Goal: Task Accomplishment & Management: Complete application form

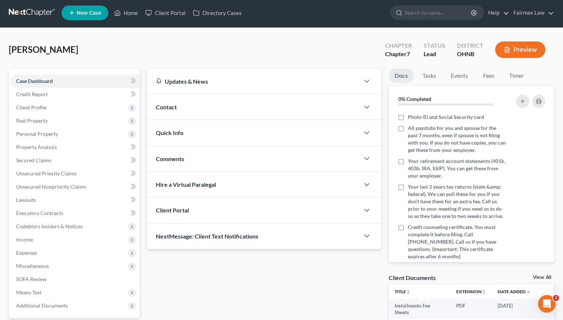
scroll to position [2, 0]
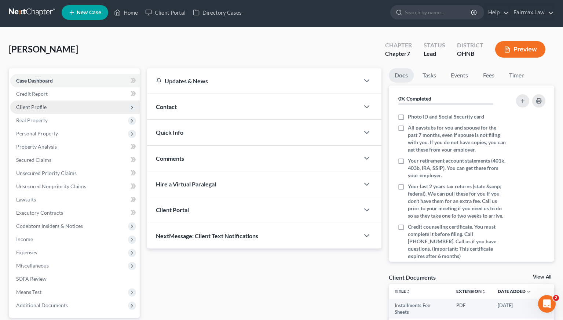
click at [66, 104] on span "Client Profile" at bounding box center [74, 106] width 129 height 13
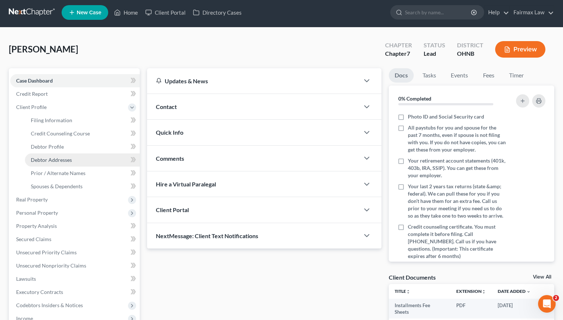
click at [63, 160] on span "Debtor Addresses" at bounding box center [51, 160] width 41 height 6
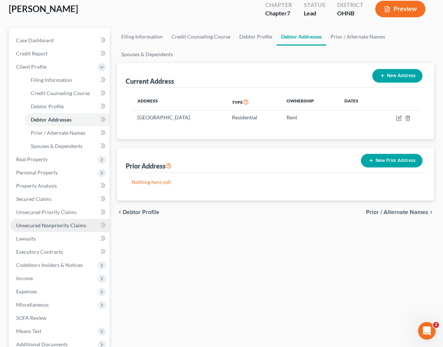
scroll to position [70, 0]
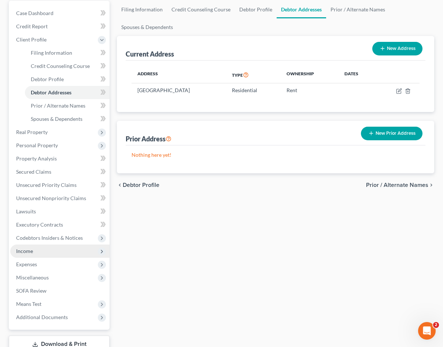
click at [45, 255] on span "Income" at bounding box center [59, 250] width 99 height 13
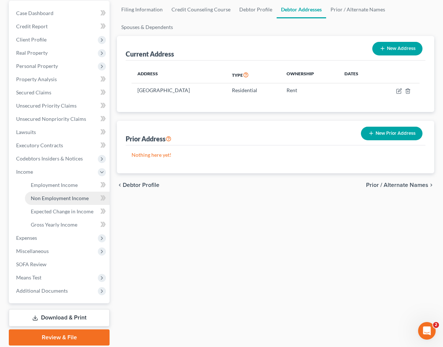
click at [62, 200] on span "Non Employment Income" at bounding box center [60, 198] width 58 height 6
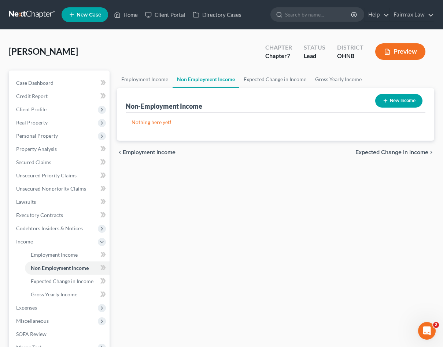
click at [397, 102] on button "New Income" at bounding box center [399, 101] width 47 height 14
select select "0"
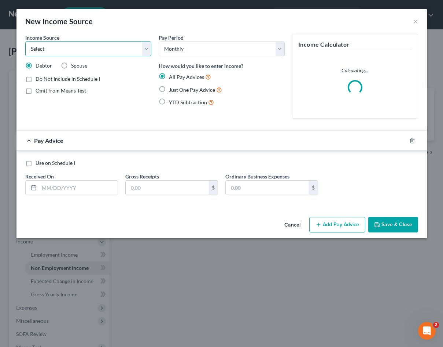
select select "5"
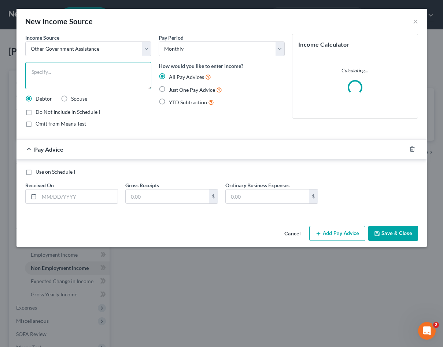
click at [61, 81] on textarea at bounding box center [88, 75] width 126 height 27
type textarea "Food Stamps"
click at [146, 194] on input "text" at bounding box center [167, 196] width 83 height 14
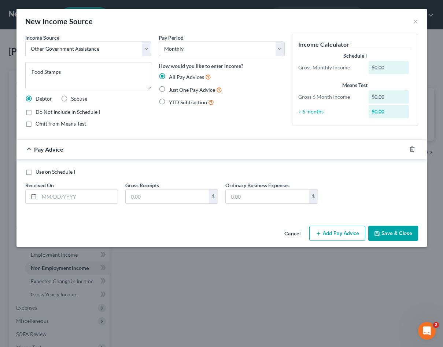
click at [194, 91] on span "Just One Pay Advice" at bounding box center [192, 90] width 46 height 6
click at [177, 90] on input "Just One Pay Advice" at bounding box center [174, 87] width 5 height 5
radio input "true"
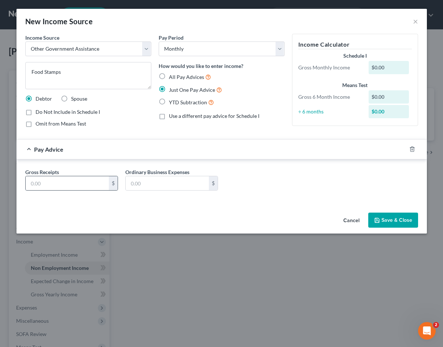
click at [111, 183] on div "$" at bounding box center [113, 183] width 9 height 14
click at [97, 183] on input "text" at bounding box center [67, 183] width 83 height 14
type input "460.00"
click at [400, 222] on button "Save & Close" at bounding box center [394, 219] width 50 height 15
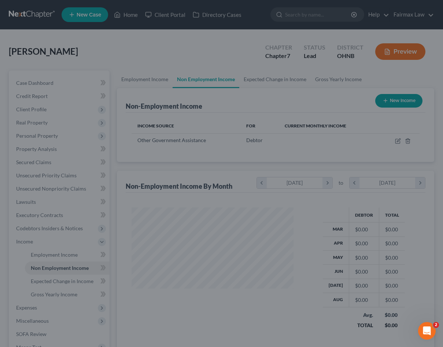
scroll to position [131, 176]
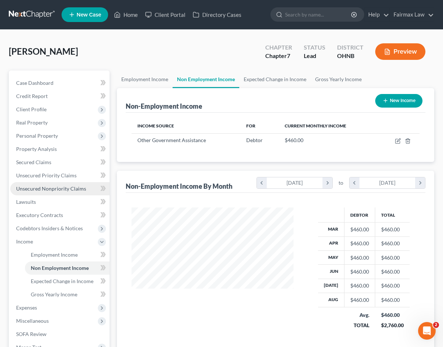
click at [71, 190] on span "Unsecured Nonpriority Claims" at bounding box center [51, 188] width 70 height 6
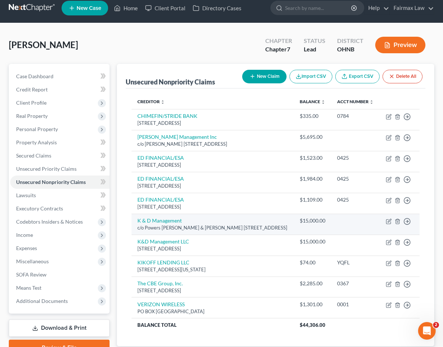
scroll to position [8, 0]
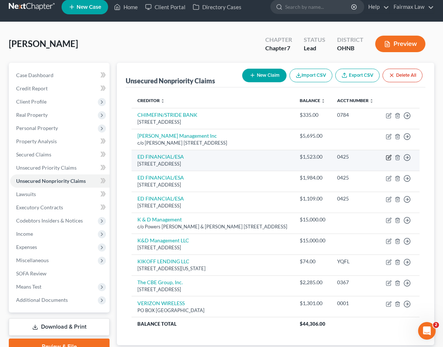
click at [387, 160] on icon "button" at bounding box center [389, 157] width 6 height 6
select select "44"
select select "17"
select select "0"
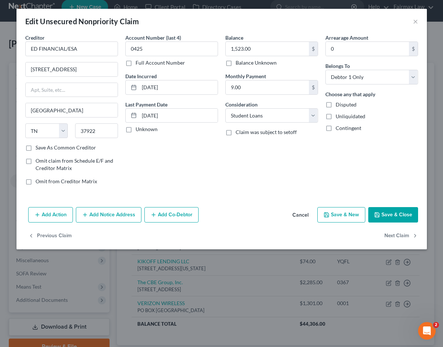
click at [301, 214] on button "Cancel" at bounding box center [301, 215] width 28 height 15
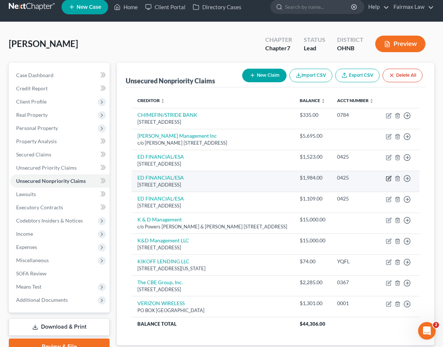
click at [389, 180] on icon "button" at bounding box center [389, 178] width 4 height 4
select select "44"
select select "17"
select select "0"
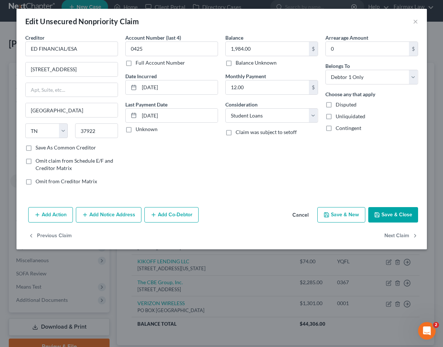
click at [297, 214] on button "Cancel" at bounding box center [301, 215] width 28 height 15
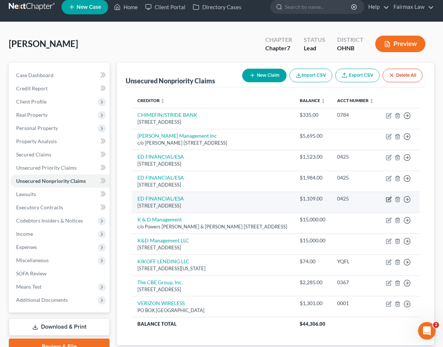
click at [389, 200] on icon "button" at bounding box center [389, 198] width 3 height 3
select select "44"
select select "17"
select select "0"
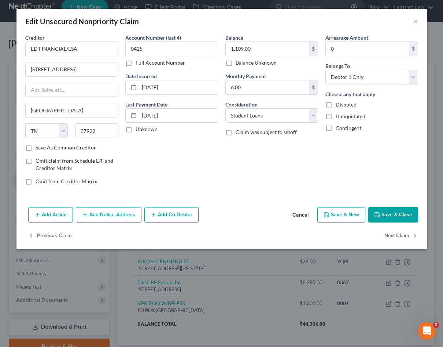
click at [301, 214] on button "Cancel" at bounding box center [301, 215] width 28 height 15
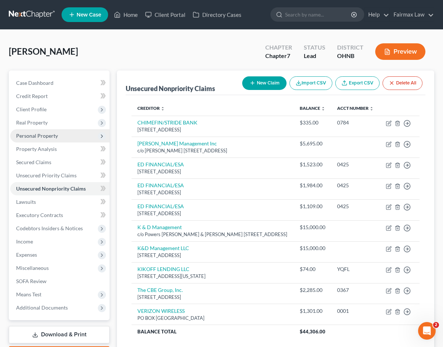
scroll to position [0, 0]
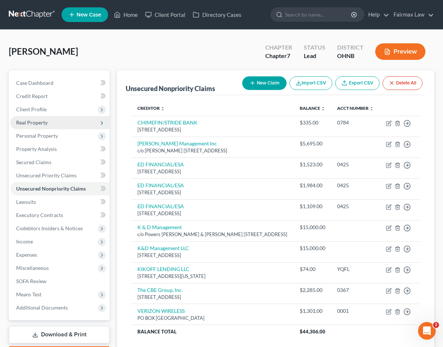
click at [41, 127] on span "Real Property" at bounding box center [59, 122] width 99 height 13
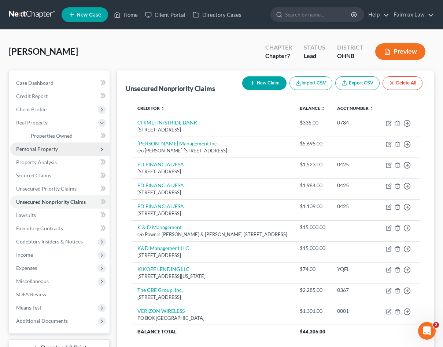
click at [40, 151] on span "Personal Property" at bounding box center [37, 149] width 42 height 6
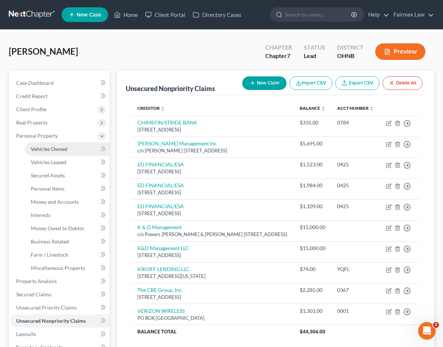
click at [44, 154] on link "Vehicles Owned" at bounding box center [67, 148] width 85 height 13
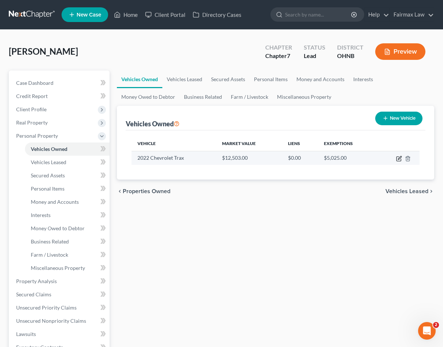
click at [398, 160] on icon "button" at bounding box center [399, 158] width 6 height 6
select select "0"
select select "4"
select select "2"
select select "0"
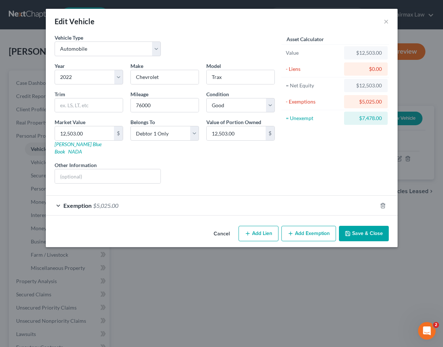
click at [313, 204] on div "Exemption $5,025.00" at bounding box center [212, 204] width 332 height 19
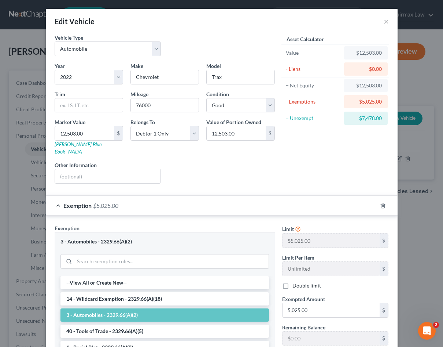
click at [313, 204] on div "Exemption $5,025.00" at bounding box center [212, 204] width 332 height 19
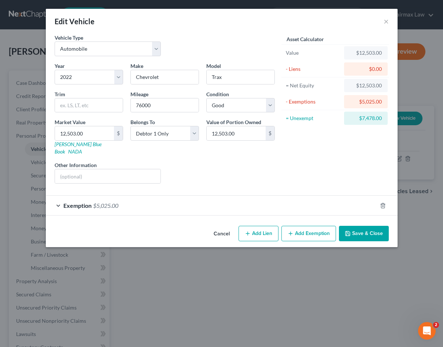
click at [224, 226] on button "Cancel" at bounding box center [222, 233] width 28 height 15
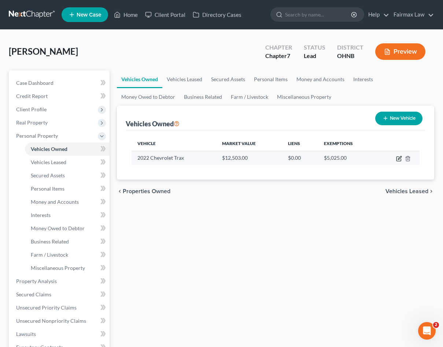
click at [400, 159] on icon "button" at bounding box center [399, 158] width 6 height 6
select select "0"
select select "4"
select select "2"
select select "0"
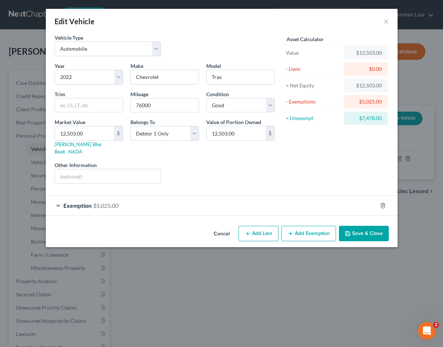
click at [263, 226] on button "Add Lien" at bounding box center [259, 233] width 40 height 15
select select "0"
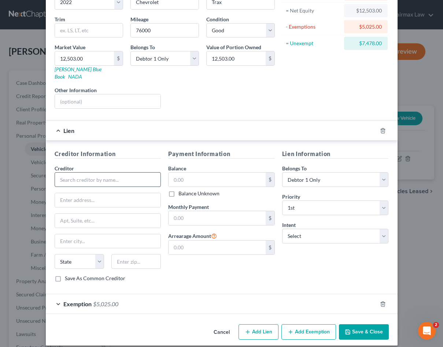
scroll to position [74, 0]
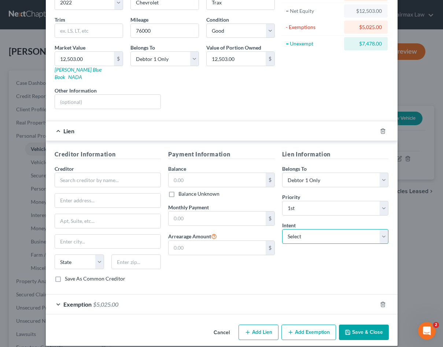
select select "2"
click at [297, 258] on div "Lien Information Belongs To * Select Debtor 1 Only Debtor 2 Only Debtor 1 And D…" at bounding box center [336, 219] width 114 height 138
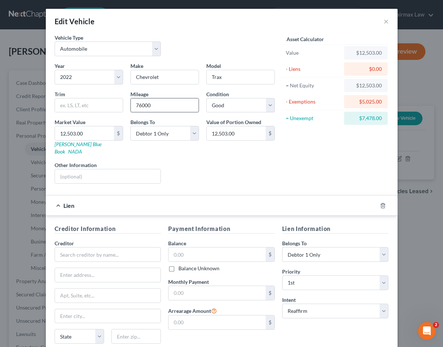
scroll to position [0, 0]
click at [141, 105] on input "76000" at bounding box center [165, 105] width 68 height 14
click at [166, 109] on input "76000" at bounding box center [165, 105] width 68 height 14
click at [171, 165] on div "Liens Select" at bounding box center [222, 172] width 114 height 22
click at [141, 105] on input "76000.00" at bounding box center [165, 105] width 68 height 14
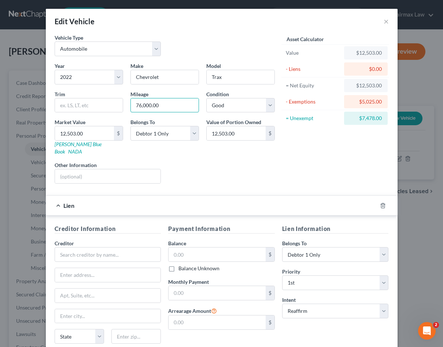
type input "76,000.00"
click at [15, 203] on div "Edit Vehicle × Vehicle Type Select Automobile Truck Trailer Watercraft Aircraft…" at bounding box center [221, 173] width 443 height 347
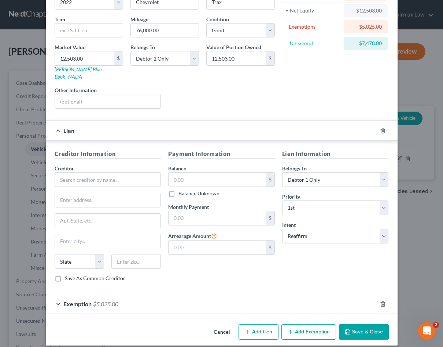
scroll to position [74, 0]
click at [365, 319] on button "Save & Close" at bounding box center [364, 331] width 50 height 15
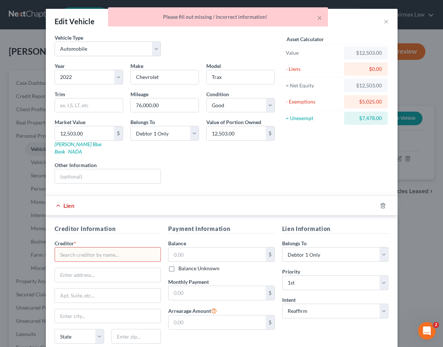
scroll to position [0, 0]
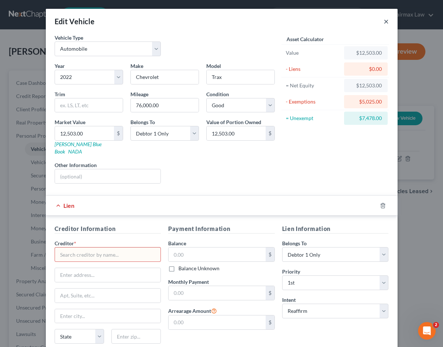
click at [386, 23] on button "×" at bounding box center [386, 21] width 5 height 9
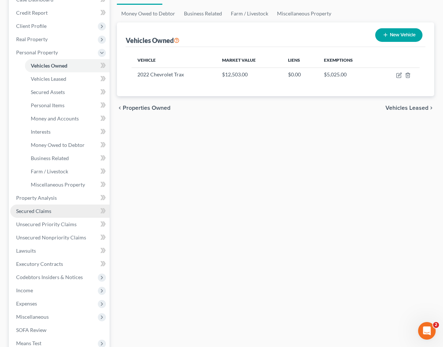
scroll to position [90, 0]
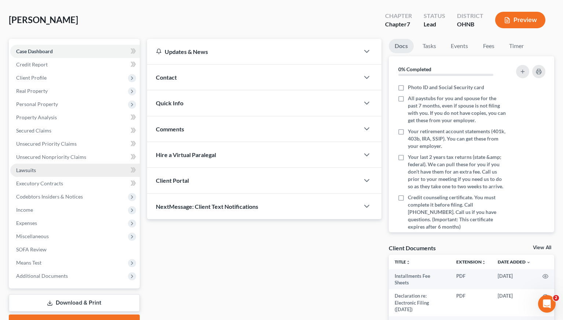
scroll to position [33, 0]
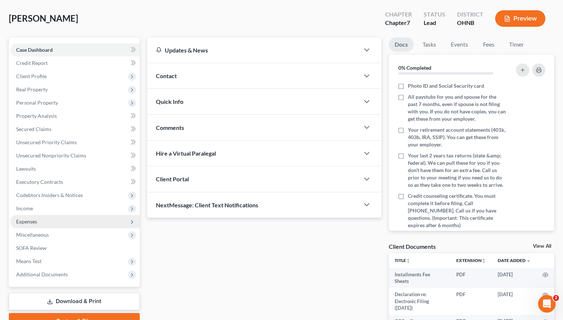
click at [39, 217] on span "Expenses" at bounding box center [74, 221] width 129 height 13
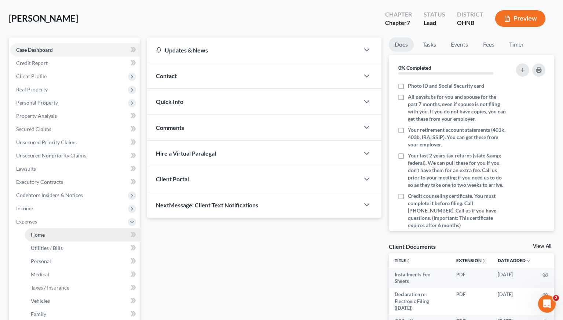
click at [51, 237] on link "Home" at bounding box center [82, 234] width 115 height 13
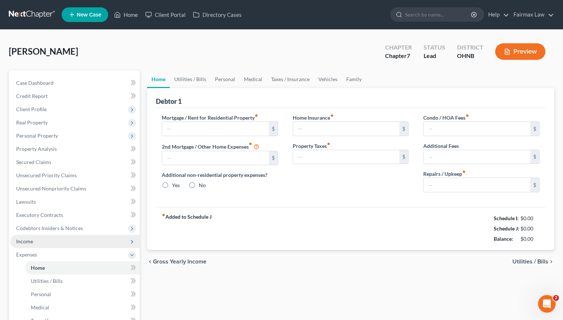
type input "1,000.00"
type input "0.00"
radio input "true"
type input "0.00"
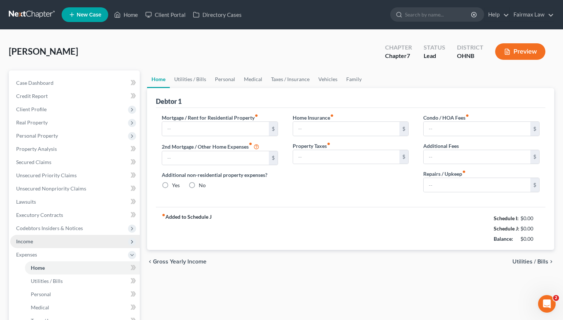
type input "0.00"
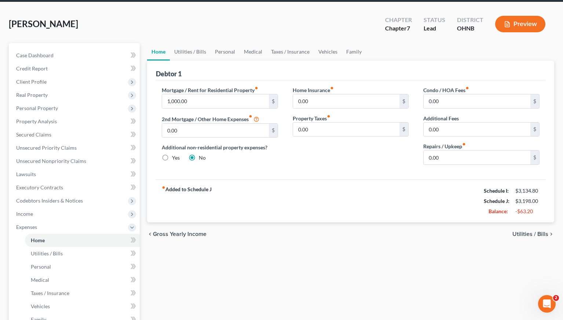
scroll to position [31, 0]
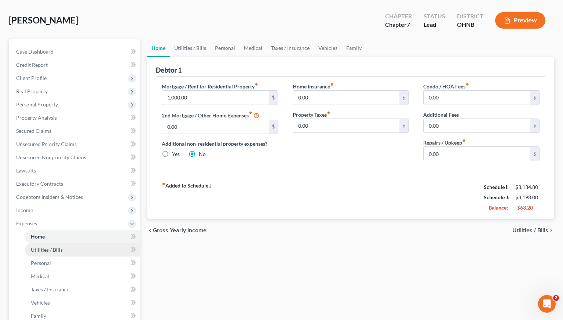
click at [76, 252] on link "Utilities / Bills" at bounding box center [82, 249] width 115 height 13
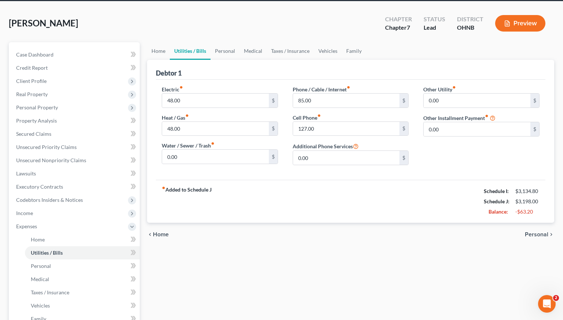
scroll to position [30, 0]
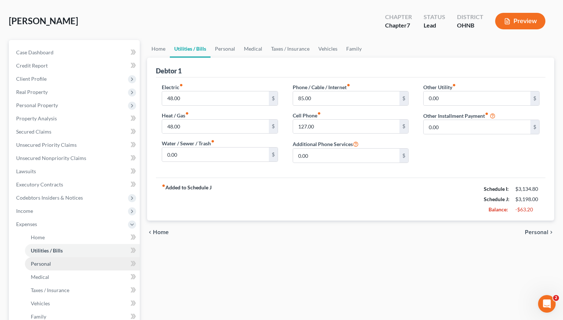
click at [99, 263] on link "Personal" at bounding box center [82, 263] width 115 height 13
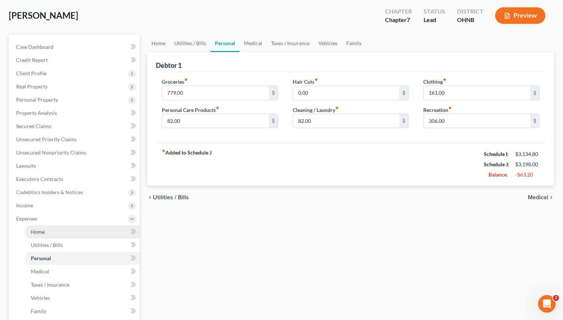
scroll to position [43, 0]
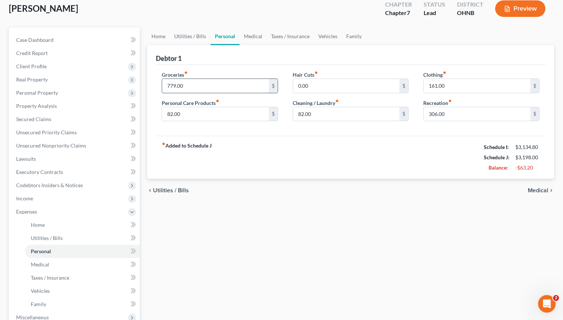
click at [173, 88] on input "779.00" at bounding box center [215, 86] width 107 height 14
click at [175, 87] on input "779.00" at bounding box center [215, 86] width 107 height 14
type input "0"
type input "200.00"
click at [187, 226] on div "Home Utilities / Bills Personal Medical Taxes / Insurance Vehicles Family Debto…" at bounding box center [350, 220] width 414 height 384
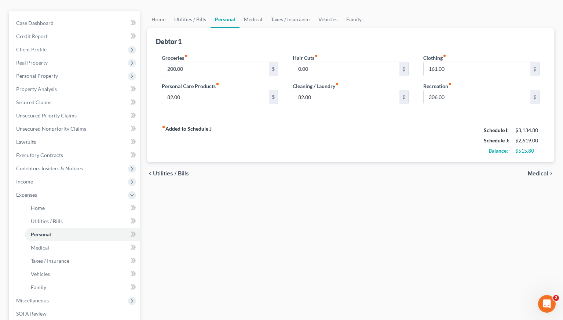
scroll to position [61, 0]
click at [61, 283] on link "Family" at bounding box center [82, 286] width 115 height 13
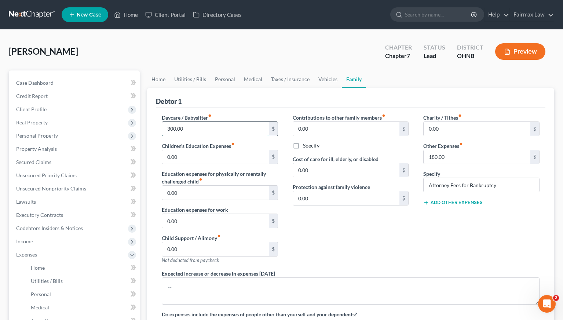
click at [175, 129] on input "300.00" at bounding box center [215, 129] width 107 height 14
type input "0.00"
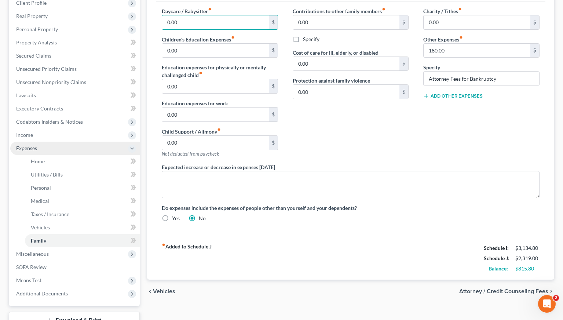
scroll to position [112, 0]
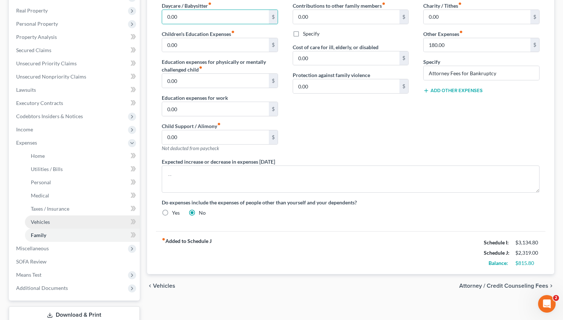
click at [71, 224] on link "Vehicles" at bounding box center [82, 221] width 115 height 13
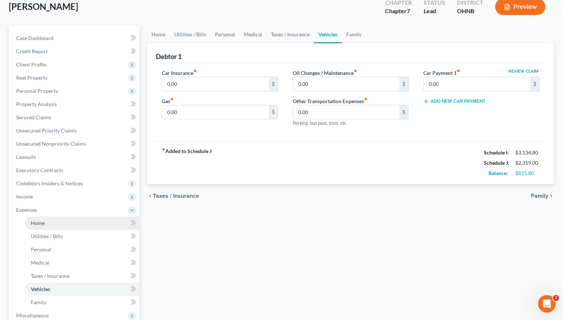
scroll to position [45, 0]
click at [428, 85] on input "0.00" at bounding box center [477, 84] width 107 height 14
type input "300.00"
click at [295, 211] on div "Home Utilities / Bills Personal Medical Taxes / Insurance Vehicles Family Debto…" at bounding box center [350, 217] width 414 height 384
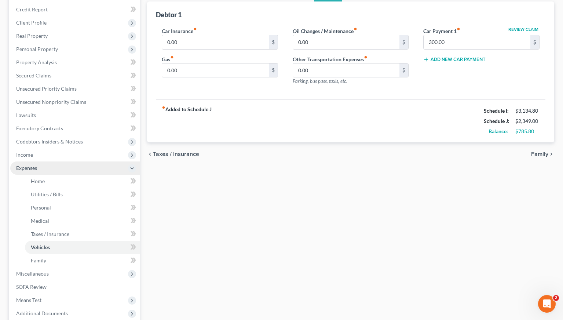
scroll to position [101, 0]
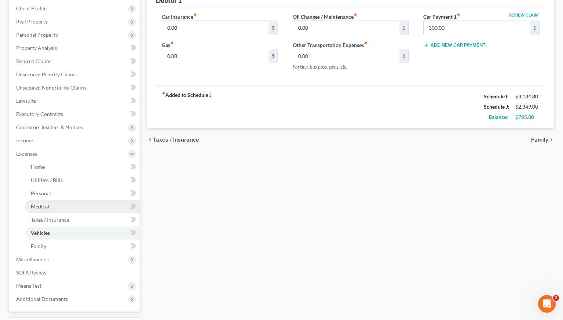
click at [70, 208] on link "Medical" at bounding box center [82, 206] width 115 height 13
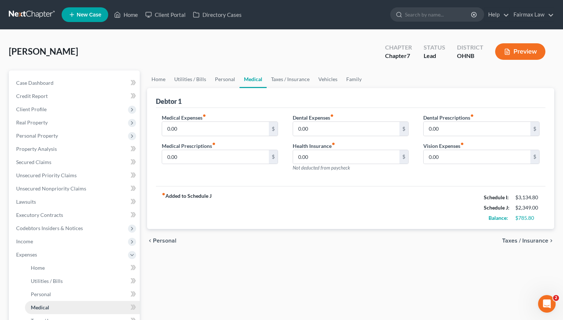
scroll to position [3, 0]
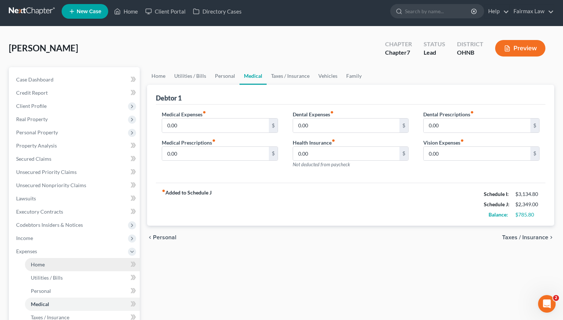
click at [50, 268] on link "Home" at bounding box center [82, 264] width 115 height 13
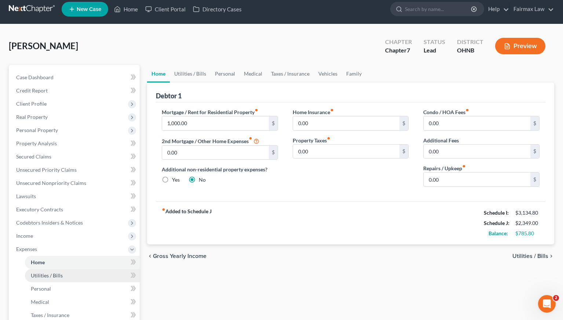
scroll to position [8, 0]
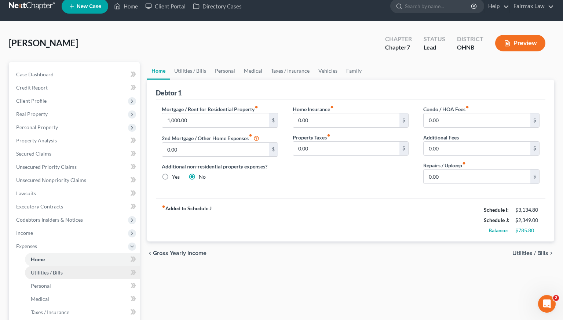
click at [49, 276] on link "Utilities / Bills" at bounding box center [82, 272] width 115 height 13
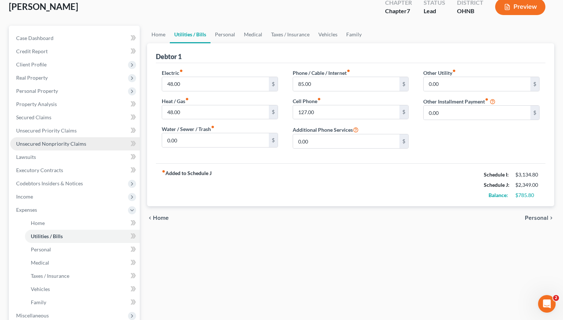
scroll to position [92, 0]
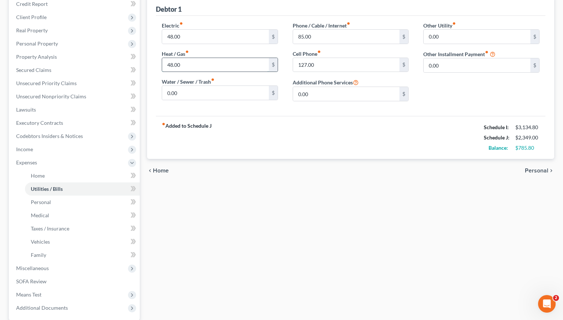
click at [172, 67] on input "48.00" at bounding box center [215, 65] width 107 height 14
type input "49.00"
click at [172, 36] on input "48.00" at bounding box center [215, 37] width 107 height 14
type input "49.00"
click at [212, 220] on div "Home Utilities / Bills Personal Medical Taxes / Insurance Vehicles Family Debto…" at bounding box center [350, 170] width 414 height 384
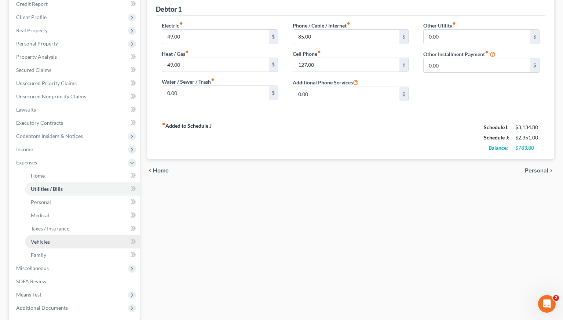
click at [70, 244] on link "Vehicles" at bounding box center [82, 241] width 115 height 13
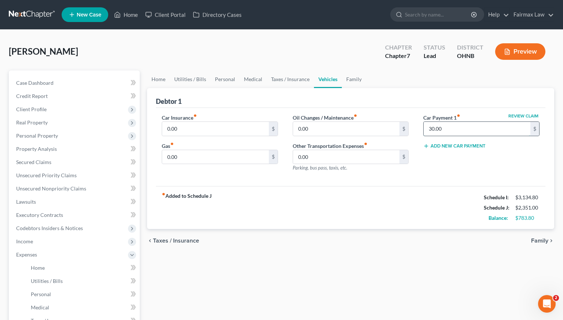
click at [432, 128] on input "30.00" at bounding box center [477, 129] width 107 height 14
type input "300.00"
click at [374, 266] on div "Home Utilities / Bills Personal Medical Taxes / Insurance Vehicles Family Debto…" at bounding box center [350, 262] width 414 height 384
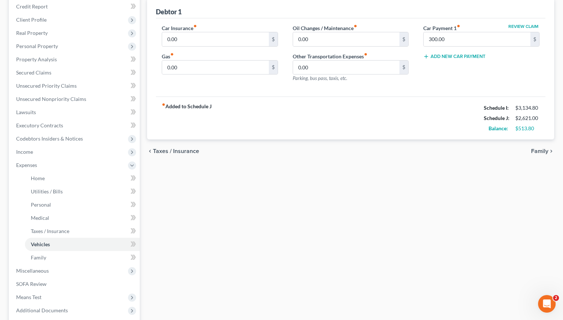
scroll to position [116, 0]
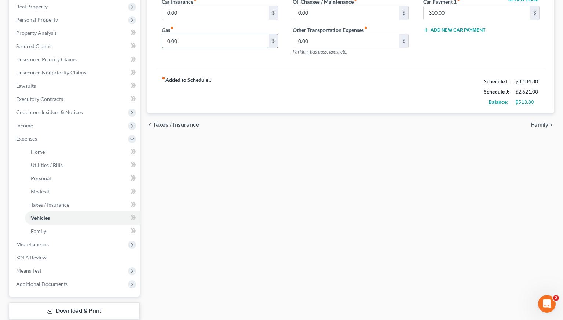
click at [166, 40] on input "0.00" at bounding box center [215, 41] width 107 height 14
type input "200.00"
click at [58, 195] on link "Medical" at bounding box center [82, 191] width 115 height 13
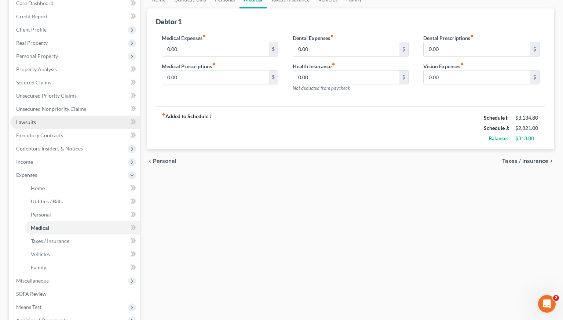
scroll to position [126, 0]
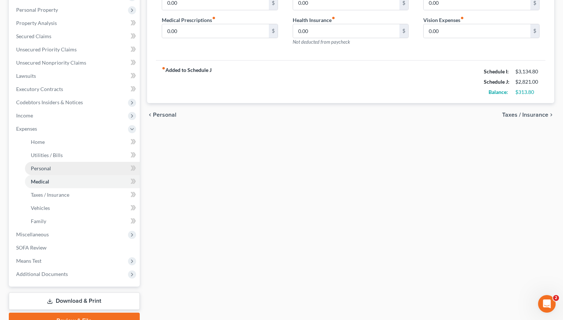
click at [48, 169] on span "Personal" at bounding box center [41, 168] width 20 height 6
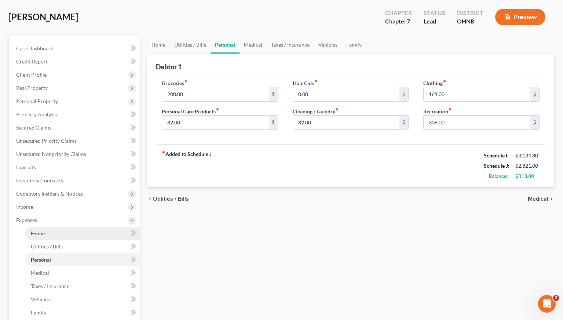
scroll to position [41, 0]
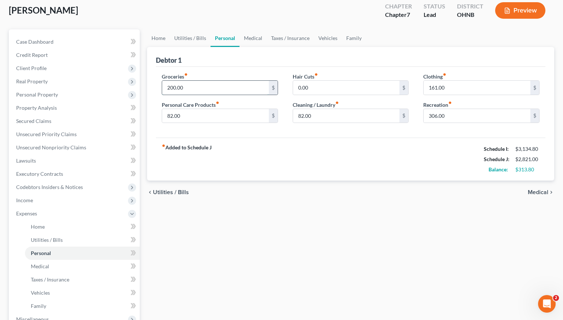
click at [168, 88] on input "200.00" at bounding box center [215, 88] width 107 height 14
click at [169, 88] on input "200.00" at bounding box center [215, 88] width 107 height 14
type input "300.00"
click at [222, 251] on div "Home Utilities / Bills Personal Medical Taxes / Insurance Vehicles Family Debto…" at bounding box center [350, 221] width 414 height 384
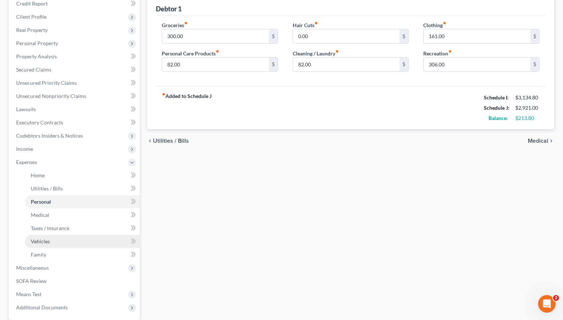
click at [60, 246] on link "Vehicles" at bounding box center [82, 241] width 115 height 13
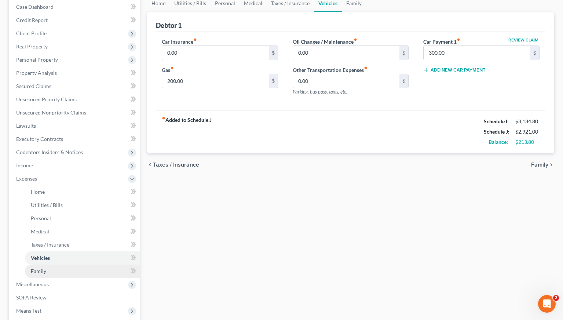
click at [61, 273] on link "Family" at bounding box center [82, 270] width 115 height 13
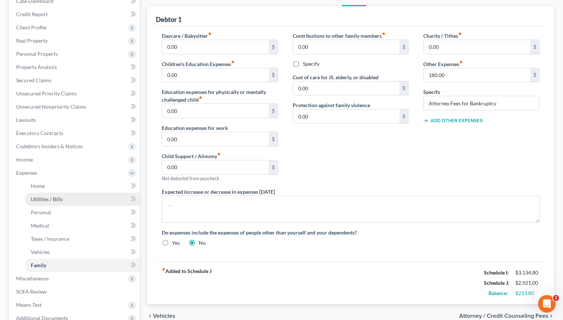
scroll to position [89, 0]
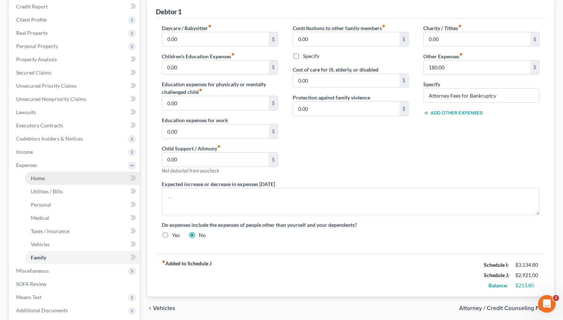
click at [52, 181] on link "Home" at bounding box center [82, 178] width 115 height 13
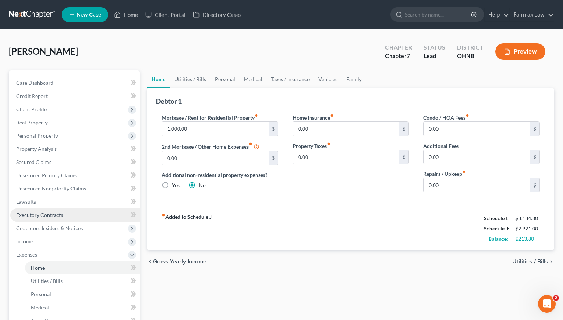
click at [20, 219] on link "Executory Contracts" at bounding box center [74, 214] width 129 height 13
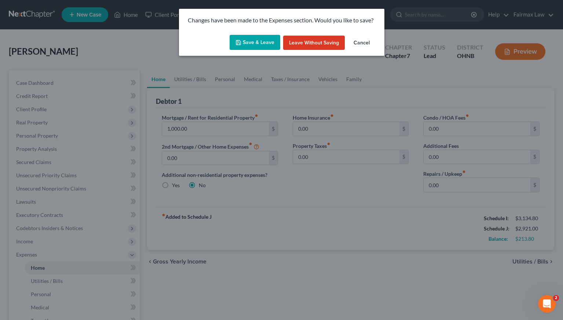
click at [268, 44] on button "Save & Leave" at bounding box center [255, 42] width 51 height 15
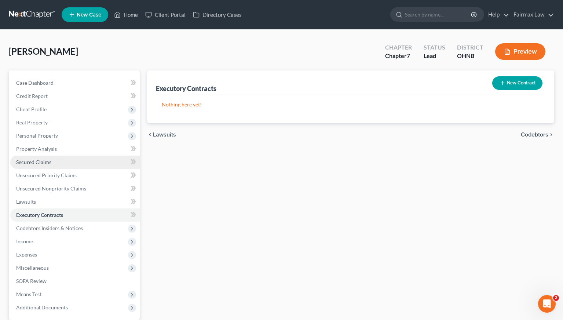
click at [52, 161] on link "Secured Claims" at bounding box center [74, 161] width 129 height 13
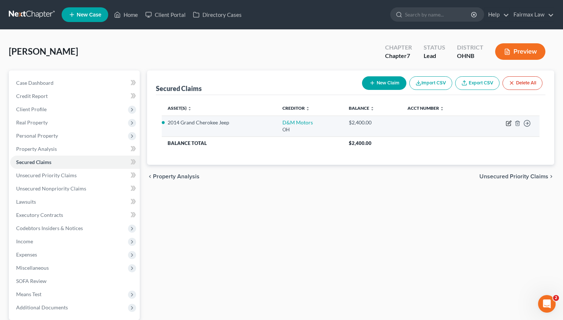
click at [507, 123] on icon "button" at bounding box center [509, 123] width 6 height 6
select select "36"
select select "2"
select select "0"
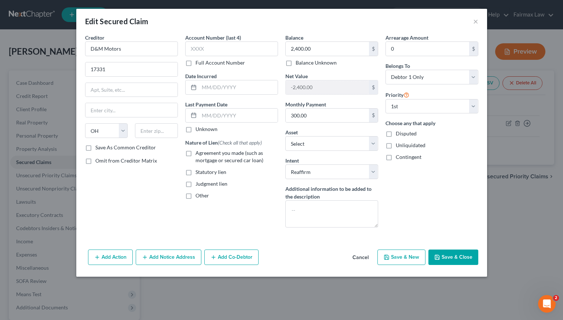
click at [507, 1] on div "Edit Secured Claim × Creditor * D&M Motors 17331 State AL AK AR AZ CA CO CT DE …" at bounding box center [281, 160] width 563 height 320
click at [147, 72] on input "17331" at bounding box center [131, 69] width 92 height 14
type input "17331 Broadway Ave"
type input "Maple Heights"
type input "44137"
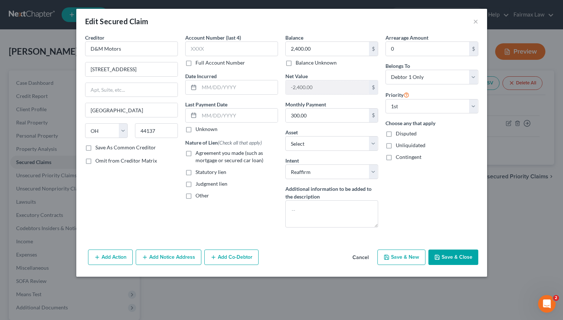
click at [226, 191] on div "Nature of Lien (Check all that apply) Agreement you made (such as mortgage or s…" at bounding box center [231, 169] width 93 height 61
click at [468, 254] on button "Save & Close" at bounding box center [453, 256] width 50 height 15
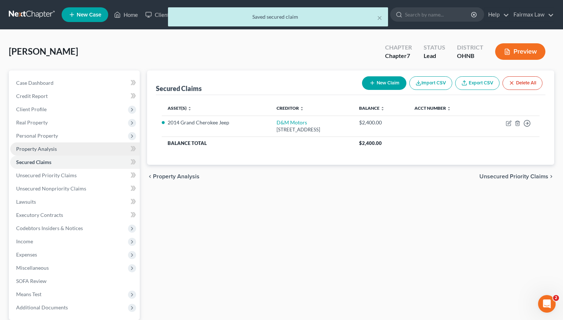
click at [55, 150] on span "Property Analysis" at bounding box center [36, 149] width 41 height 6
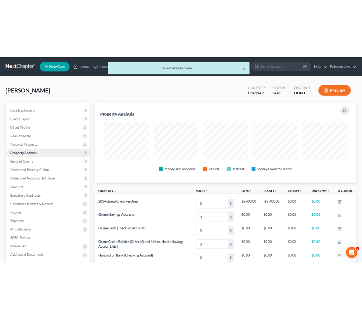
scroll to position [125, 407]
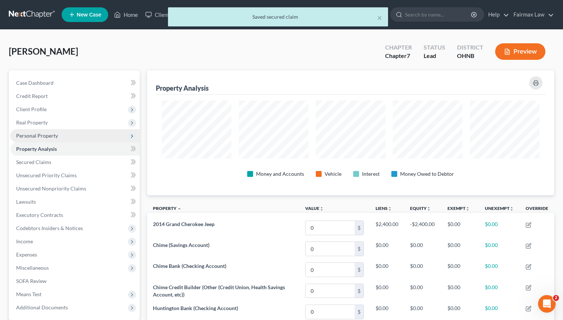
click at [62, 134] on span "Personal Property" at bounding box center [74, 135] width 129 height 13
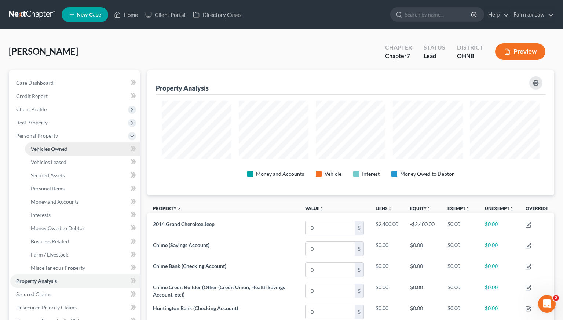
click at [61, 153] on link "Vehicles Owned" at bounding box center [82, 148] width 115 height 13
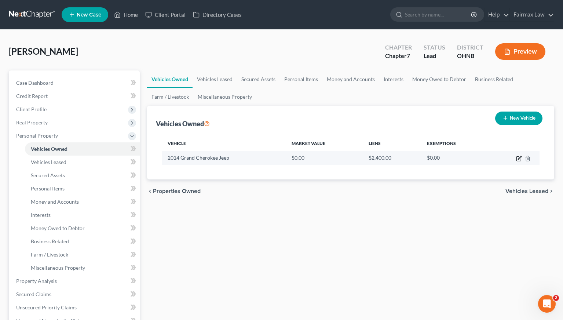
click at [520, 157] on icon "button" at bounding box center [519, 158] width 6 height 6
select select "0"
select select "12"
select select "3"
select select "0"
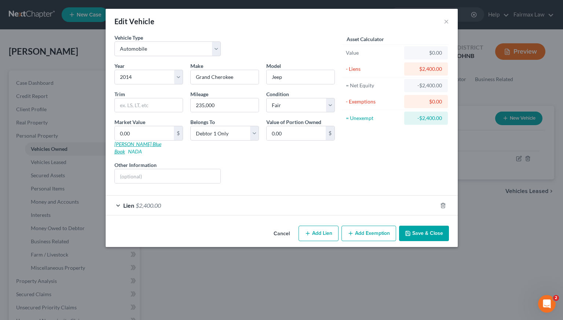
click at [136, 143] on link "Kelly Blue Book" at bounding box center [137, 148] width 47 height 14
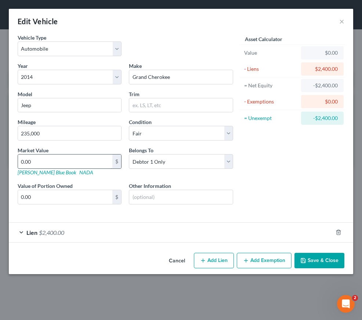
click at [87, 160] on input "0.00" at bounding box center [65, 161] width 94 height 14
type input "0"
type input "5"
type input "5.00"
click at [53, 162] on input "5" at bounding box center [65, 161] width 94 height 14
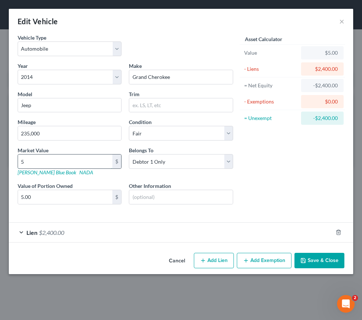
type input "52"
type input "52.00"
type input "524"
type input "524.00"
type input "5241"
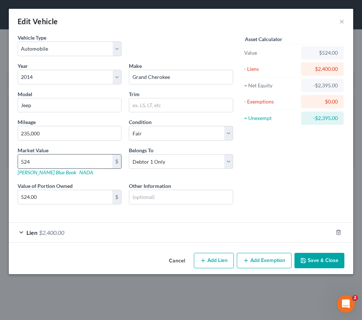
type input "5,241.00"
type input "5,241"
click at [72, 213] on div "Year Select 2026 2025 2024 2023 2022 2021 2020 2019 2018 2017 2016 2015 2014 20…" at bounding box center [125, 139] width 223 height 154
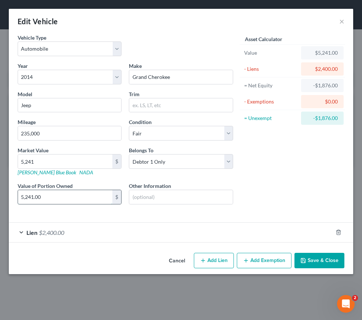
click at [33, 198] on input "5,241.00" at bounding box center [65, 197] width 94 height 14
type input "5"
type input "0.00"
click at [251, 261] on button "Add Exemption" at bounding box center [264, 260] width 55 height 15
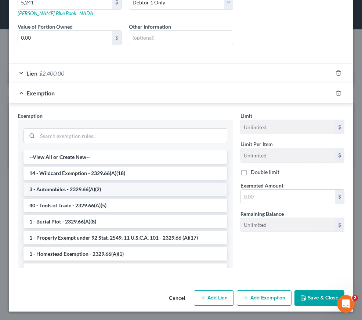
click at [132, 183] on li "3 - Automobiles - 2329.66(A)(2)" at bounding box center [125, 189] width 204 height 13
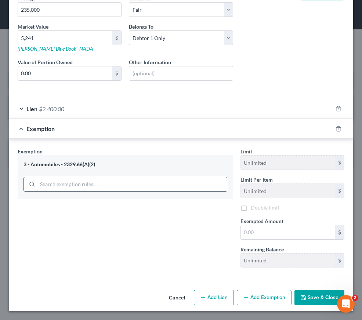
scroll to position [123, 0]
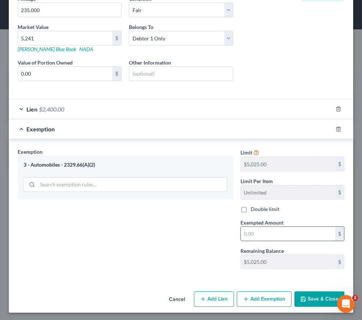
click at [266, 231] on input "text" at bounding box center [288, 234] width 94 height 14
type input "0.00"
click at [325, 303] on button "Save & Close" at bounding box center [319, 298] width 50 height 15
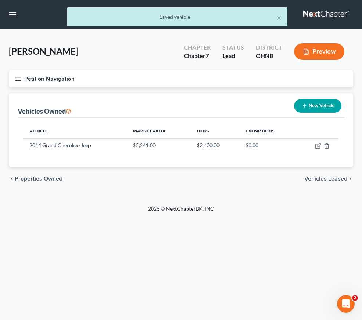
scroll to position [0, 0]
click at [175, 1] on nav "Home New Case Client Portal Directory Cases Fairmax Law farrah@fairmaxlaw.com M…" at bounding box center [181, 14] width 362 height 29
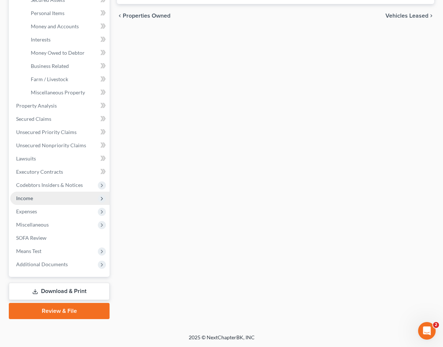
click at [63, 199] on span "Income" at bounding box center [59, 197] width 99 height 13
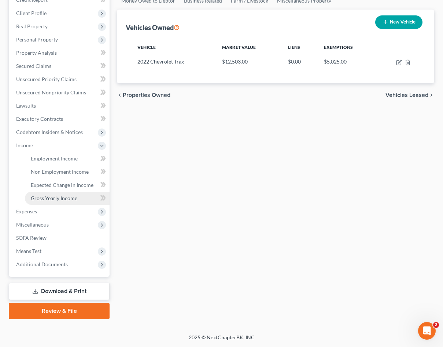
scroll to position [96, 0]
click at [60, 172] on span "Non Employment Income" at bounding box center [60, 171] width 58 height 6
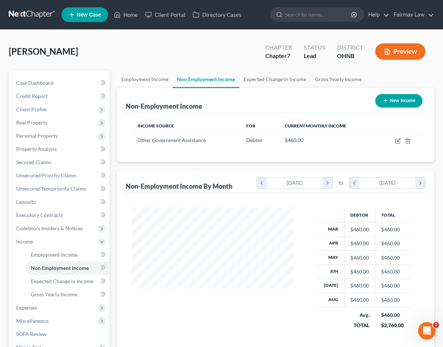
scroll to position [131, 176]
click at [399, 141] on icon "button" at bounding box center [398, 139] width 3 height 3
select select "5"
select select "0"
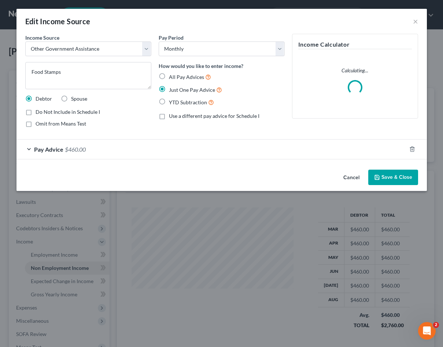
click at [44, 150] on span "Pay Advice" at bounding box center [48, 149] width 29 height 7
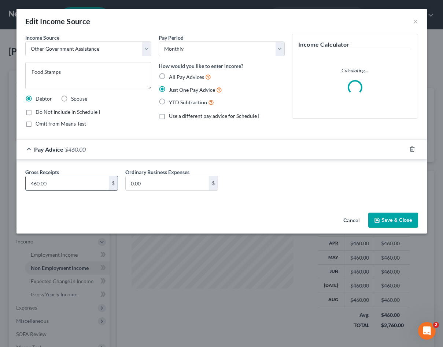
click at [33, 183] on input "460.00" at bounding box center [67, 183] width 83 height 14
type input "260.00"
click at [406, 222] on button "Save & Close" at bounding box center [394, 219] width 50 height 15
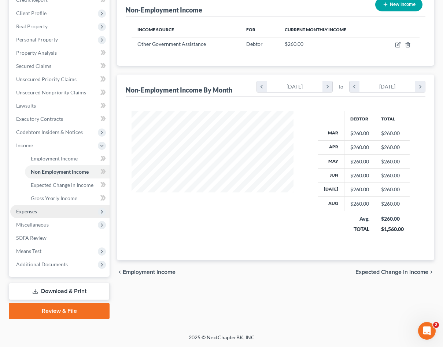
scroll to position [96, 0]
click at [46, 214] on span "Expenses" at bounding box center [59, 211] width 99 height 13
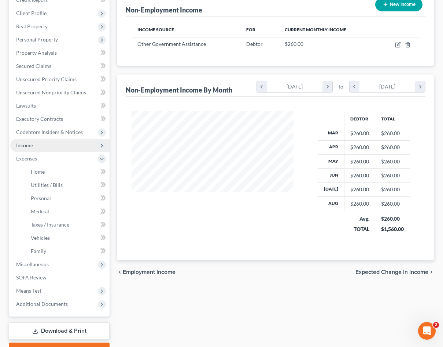
click at [43, 148] on span "Income" at bounding box center [59, 145] width 99 height 13
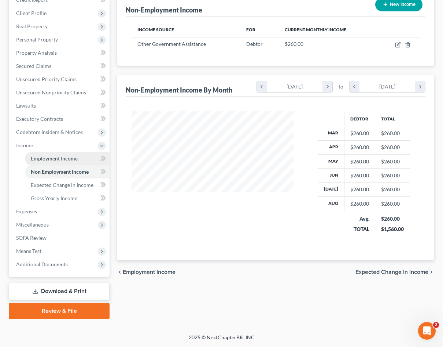
click at [45, 159] on span "Employment Income" at bounding box center [54, 158] width 47 height 6
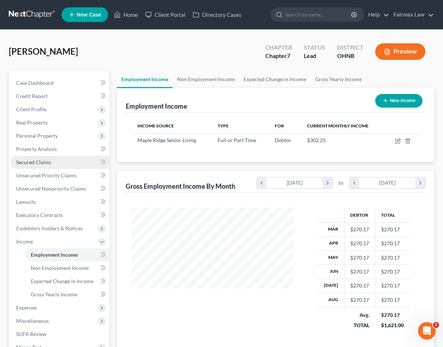
scroll to position [131, 176]
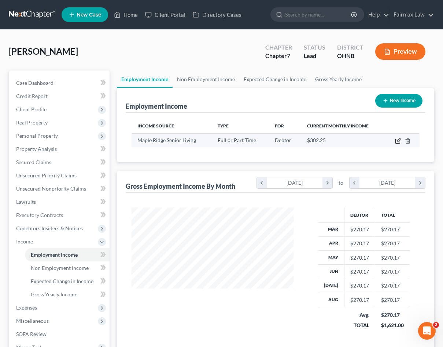
click at [397, 143] on icon "button" at bounding box center [398, 141] width 6 height 6
select select "0"
select select "36"
select select "2"
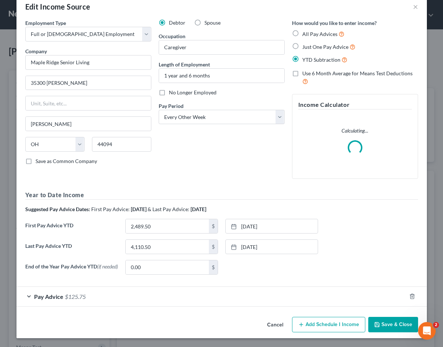
scroll to position [15, 0]
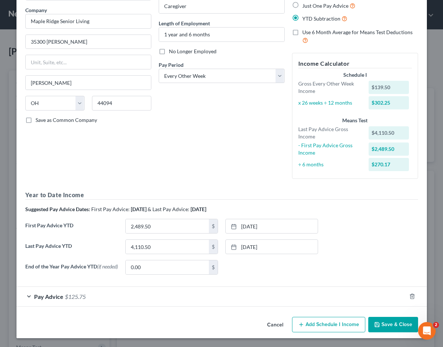
click at [53, 299] on span "Pay Advice" at bounding box center [48, 296] width 29 height 7
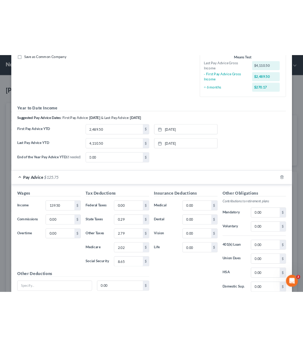
scroll to position [173, 0]
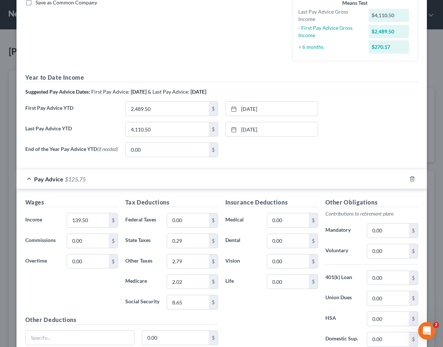
click at [4, 175] on div "Edit Income Source × Employment Type * Select Full or Part Time Employment Self…" at bounding box center [221, 173] width 443 height 347
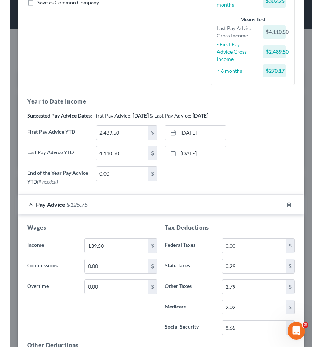
scroll to position [366594, 366442]
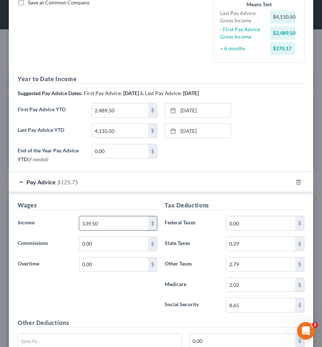
click at [92, 222] on input "139.50" at bounding box center [113, 223] width 69 height 14
type input "0"
type input "765.00"
click at [103, 300] on div "Wages Income * 765.00 $ Commissions 0.00 $ Overtime 0.00 $" at bounding box center [87, 259] width 147 height 117
click at [253, 303] on input "8.65" at bounding box center [260, 305] width 69 height 14
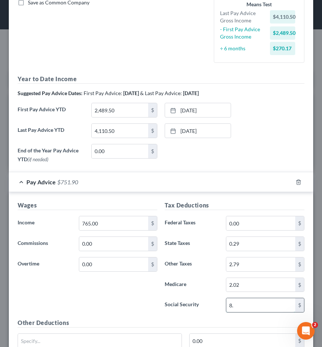
type input "8"
type input "47.43"
click at [255, 286] on input "2.02" at bounding box center [260, 285] width 69 height 14
type input "2"
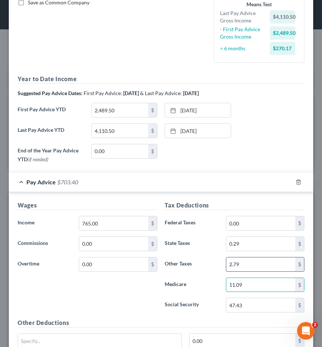
type input "11.09"
click at [263, 263] on input "2.79" at bounding box center [260, 264] width 69 height 14
type input "2"
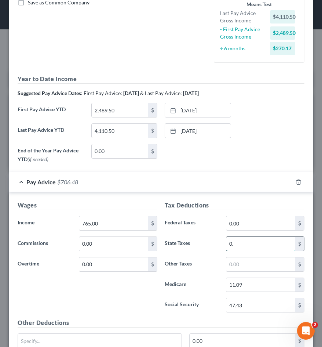
type input "0"
type input "15.30"
click at [270, 262] on input "text" at bounding box center [260, 264] width 69 height 14
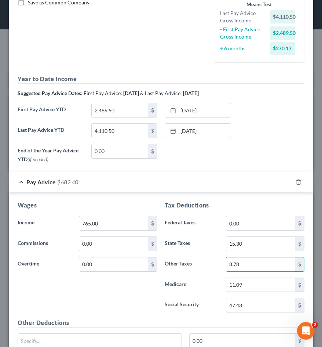
type input "8.78"
click at [137, 300] on div "Wages Income * 765.00 $ Commissions 0.00 $ Overtime 0.00 $" at bounding box center [87, 259] width 147 height 117
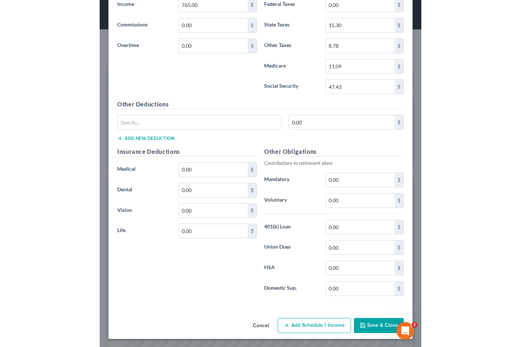
scroll to position [391, 0]
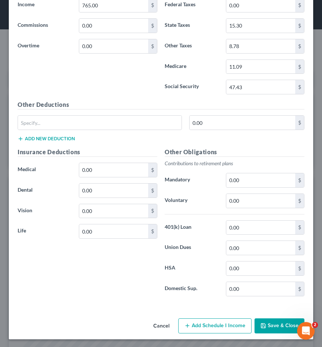
click at [265, 326] on icon "button" at bounding box center [263, 325] width 6 height 6
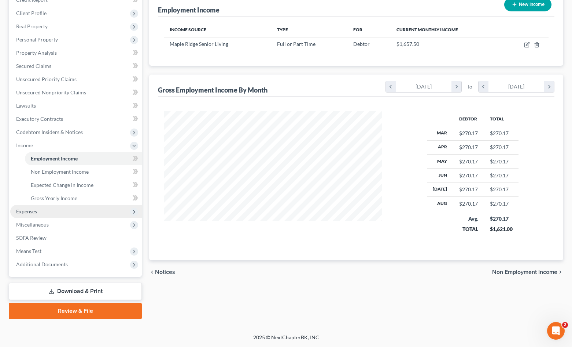
scroll to position [96, 0]
click at [37, 209] on span "Expenses" at bounding box center [76, 211] width 132 height 13
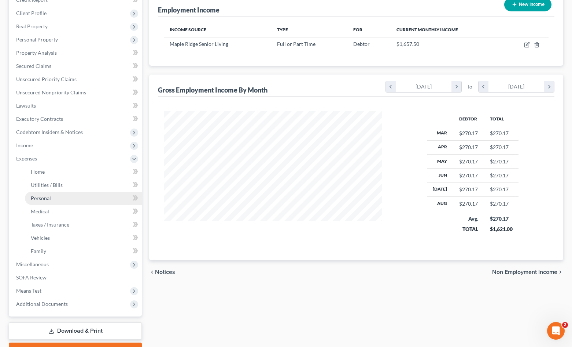
click at [50, 193] on link "Personal" at bounding box center [83, 197] width 117 height 13
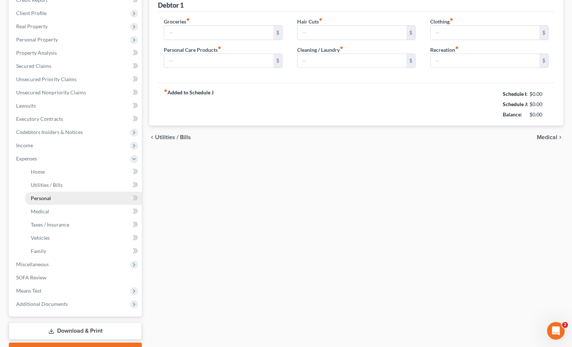
scroll to position [2, 0]
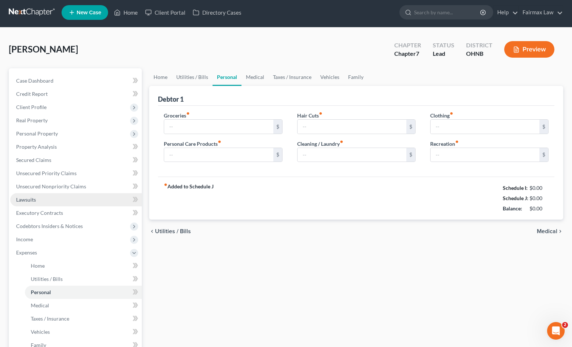
type input "0.00"
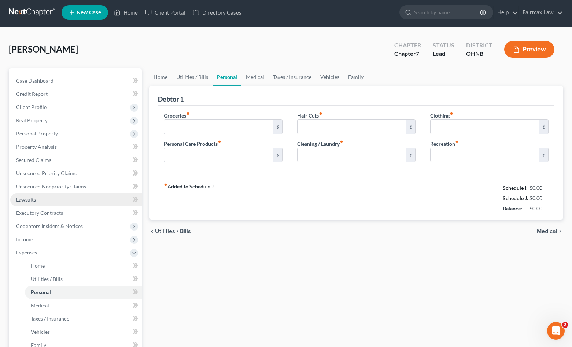
type input "0.00"
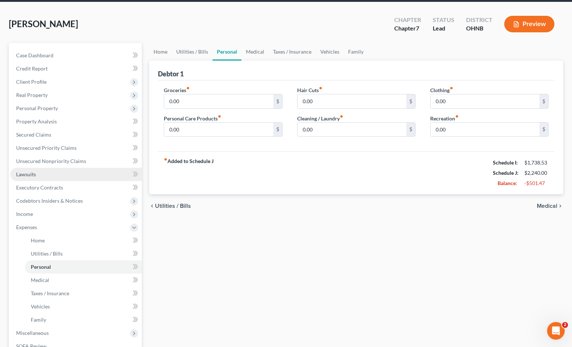
scroll to position [33, 0]
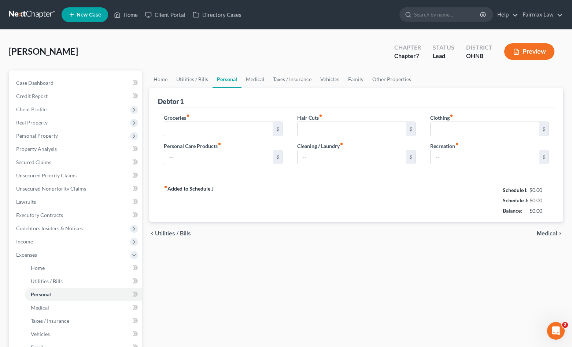
type input "0.00"
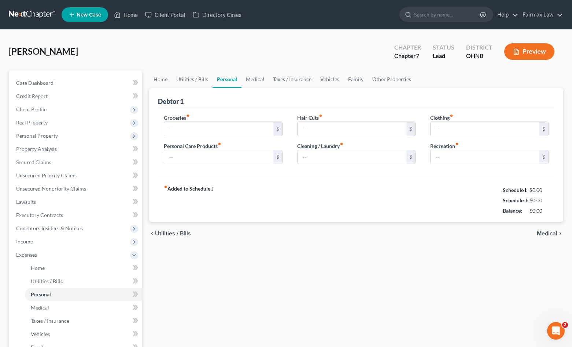
type input "0.00"
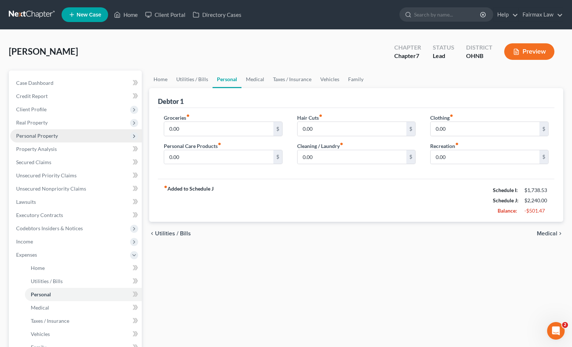
click at [53, 138] on span "Personal Property" at bounding box center [37, 135] width 42 height 6
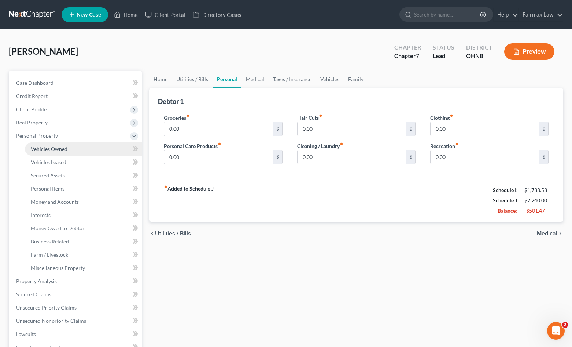
click at [51, 152] on link "Vehicles Owned" at bounding box center [83, 148] width 117 height 13
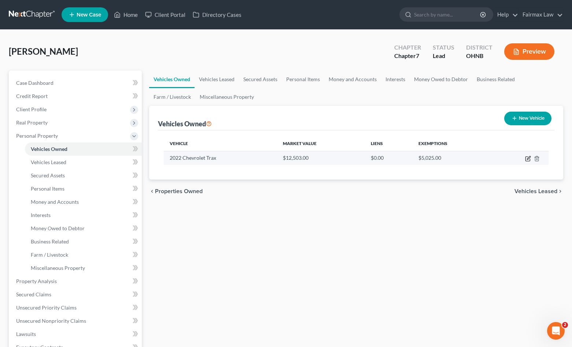
click at [527, 159] on icon "button" at bounding box center [529, 158] width 6 height 6
select select "0"
select select "4"
select select "2"
select select "0"
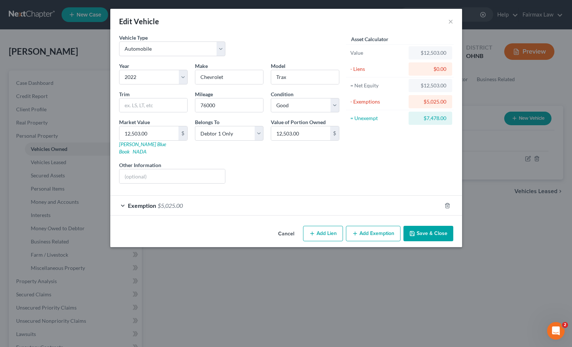
click at [317, 228] on button "Add Lien" at bounding box center [323, 233] width 40 height 15
select select "0"
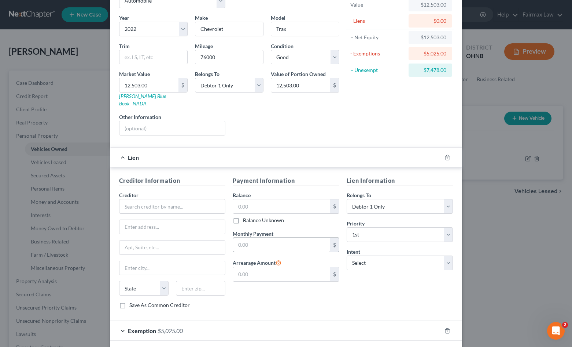
scroll to position [48, 0]
click at [272, 199] on input "text" at bounding box center [281, 206] width 97 height 14
type input "19,000"
select select "2"
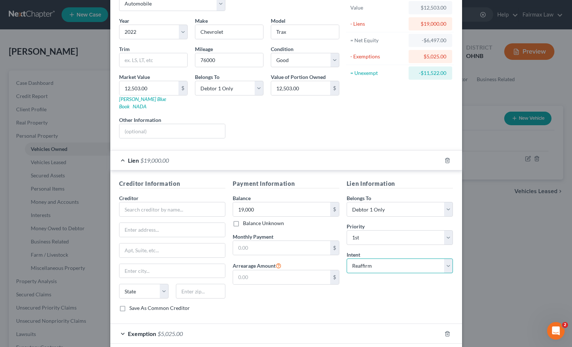
scroll to position [47, 0]
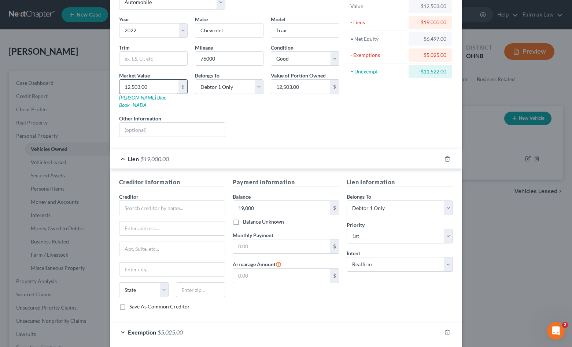
click at [149, 88] on input "12,503.00" at bounding box center [149, 87] width 59 height 14
drag, startPoint x: 149, startPoint y: 88, endPoint x: 109, endPoint y: 84, distance: 40.5
click at [109, 84] on div "Edit Vehicle × Vehicle Type Select Automobile Truck Trailer Watercraft Aircraft…" at bounding box center [286, 173] width 572 height 347
type input "2"
type input "2.00"
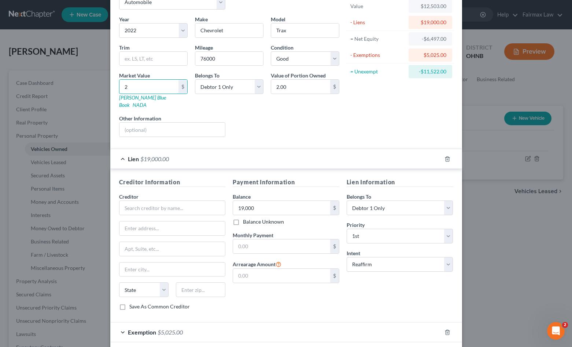
type input "23"
type input "23.00"
type input "230"
type input "230.00"
type input "2300"
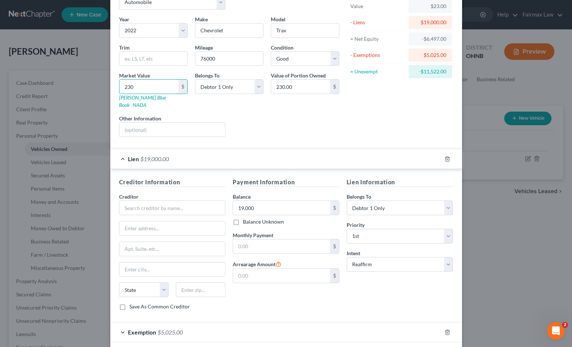
type input "2,300.00"
type input "2,3000"
type input "23,000.00"
type input "23,000"
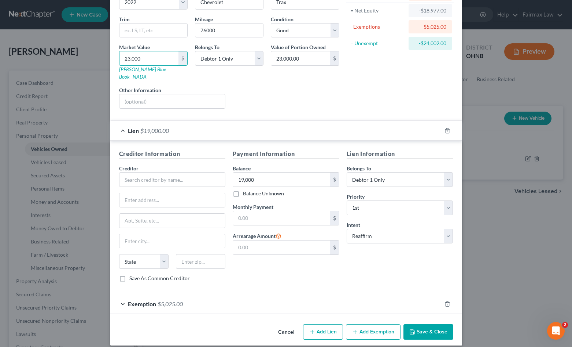
scroll to position [74, 0]
click at [291, 325] on button "Cancel" at bounding box center [286, 332] width 28 height 15
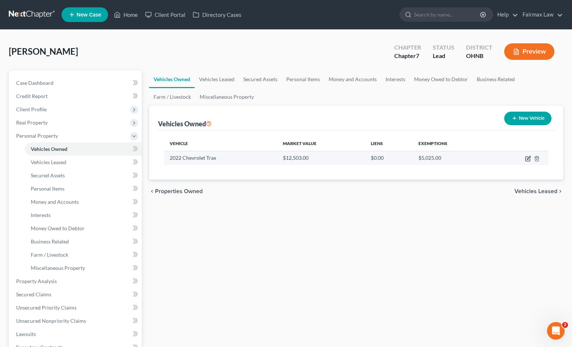
click at [528, 158] on icon "button" at bounding box center [529, 158] width 6 height 6
select select "0"
select select "4"
select select "2"
select select "0"
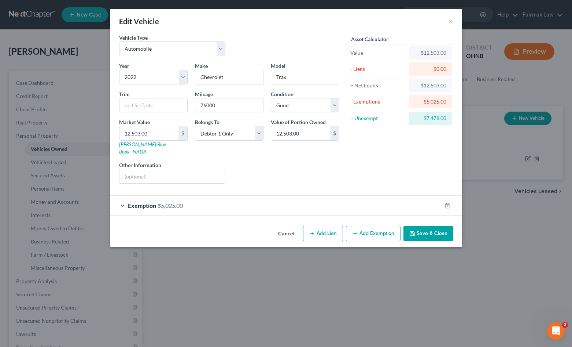
click at [277, 205] on div "Exemption $5,025.00" at bounding box center [276, 204] width 332 height 19
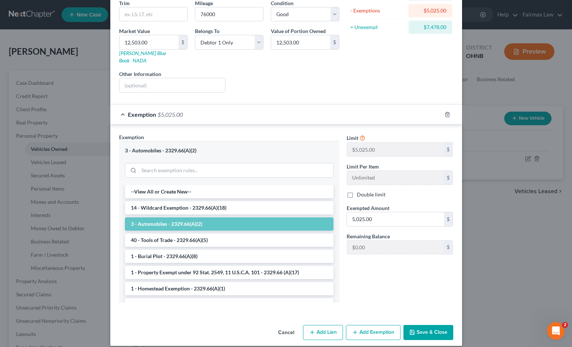
scroll to position [0, 0]
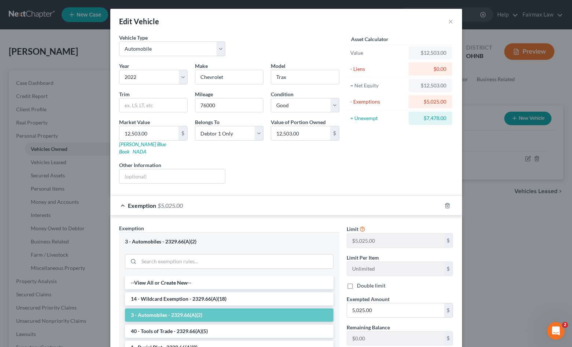
click at [351, 199] on div "Exemption $5,025.00" at bounding box center [276, 204] width 332 height 19
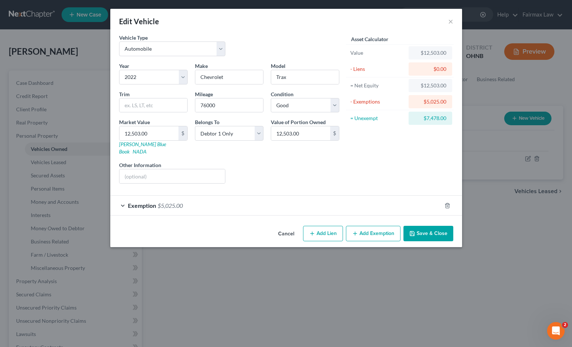
click at [325, 226] on button "Add Lien" at bounding box center [323, 233] width 40 height 15
select select "0"
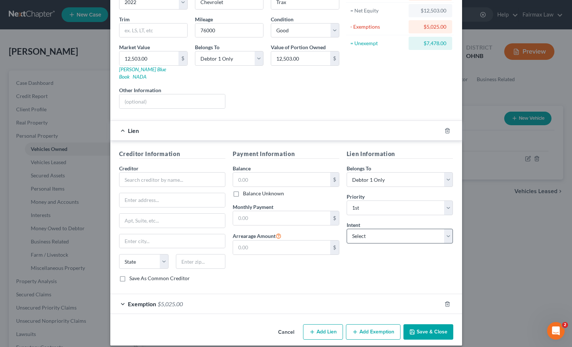
scroll to position [74, 0]
select select "2"
click at [298, 173] on input "text" at bounding box center [281, 180] width 97 height 14
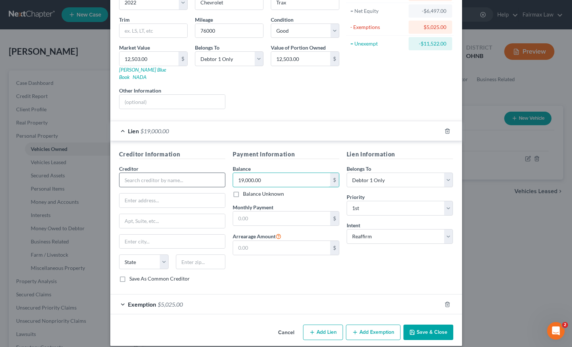
type input "19,000.00"
click at [198, 174] on input "text" at bounding box center [172, 179] width 107 height 15
click at [147, 300] on div "Exemption $5,025.00" at bounding box center [276, 303] width 332 height 19
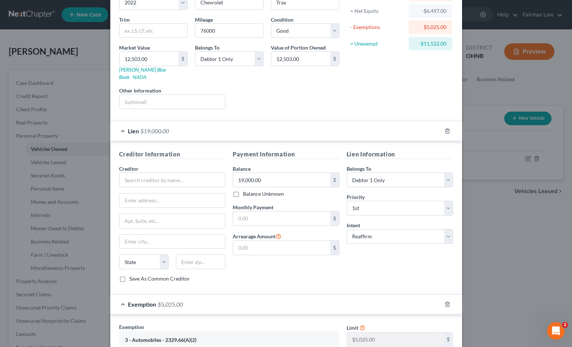
scroll to position [248, 0]
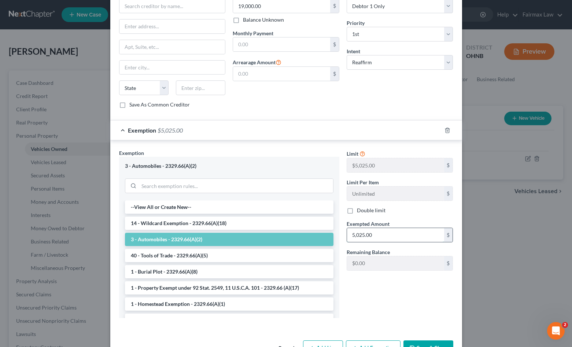
click at [395, 228] on input "5,025.00" at bounding box center [395, 235] width 97 height 14
type input "5"
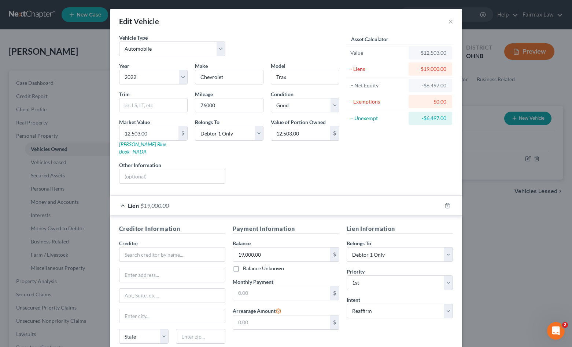
scroll to position [0, 0]
type input "0.00"
click at [186, 239] on div "Creditor *" at bounding box center [172, 250] width 107 height 22
click at [186, 247] on input "text" at bounding box center [172, 254] width 107 height 15
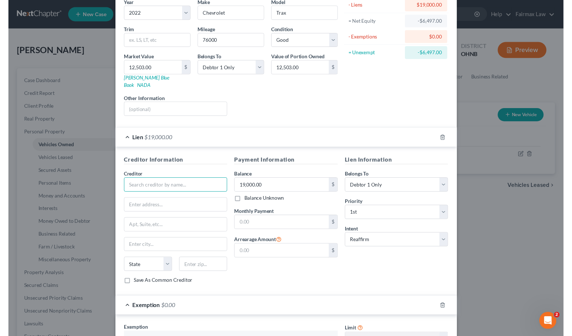
scroll to position [67, 0]
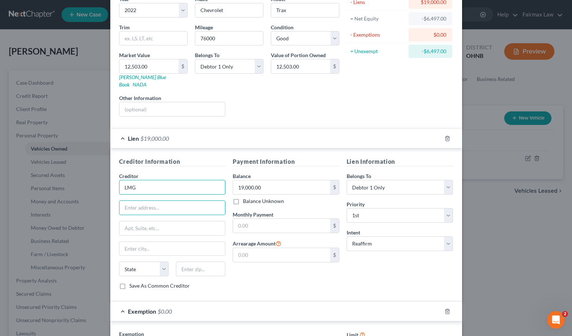
click at [167, 180] on input "LMG" at bounding box center [172, 187] width 107 height 15
click at [169, 208] on div "Creditor * LMG Auto Finance State [US_STATE] AK AR AZ CA CO [GEOGRAPHIC_DATA] D…" at bounding box center [172, 227] width 107 height 110
click at [175, 201] on input "text" at bounding box center [173, 208] width 106 height 14
click at [135, 182] on input "LMG Auto Finance" at bounding box center [172, 187] width 107 height 15
click at [195, 201] on input "text" at bounding box center [173, 208] width 106 height 14
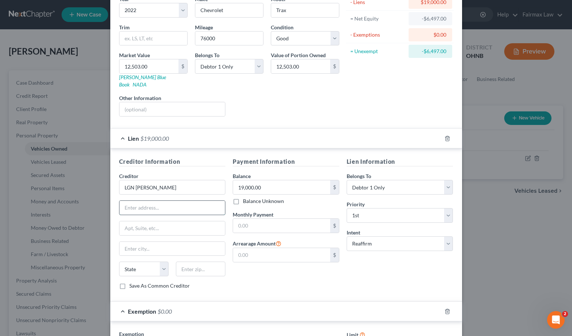
type input "LGN [PERSON_NAME]"
drag, startPoint x: 157, startPoint y: 201, endPoint x: 138, endPoint y: 201, distance: 18.3
click at [138, 201] on input "6755 Stranger Rd" at bounding box center [173, 208] width 106 height 14
type input "[STREET_ADDRESS][PERSON_NAME]"
type input "Suite 220"
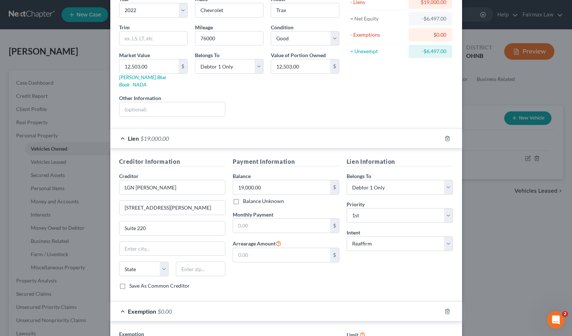
click at [152, 234] on div "Creditor * LGN Freeman 6755 Granger Rd Suite 220 State AL AK AR AZ CA CO CT DE …" at bounding box center [172, 227] width 107 height 110
click at [150, 242] on input "text" at bounding box center [173, 249] width 106 height 14
type input "Independce"
select select "36"
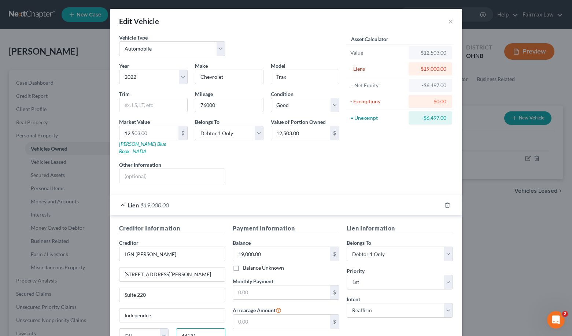
scroll to position [0, 0]
type input "44131"
click at [225, 109] on input "76000" at bounding box center [229, 105] width 68 height 14
type input "Independence"
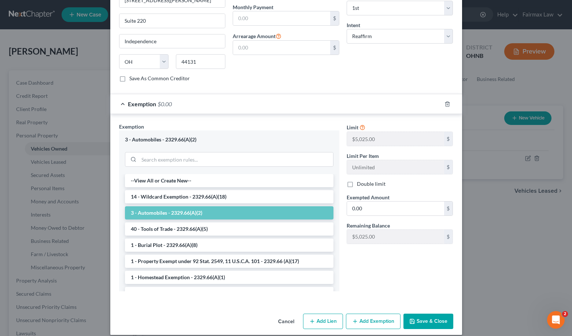
scroll to position [274, 0]
type input "77,956.00"
click at [436, 318] on button "Save & Close" at bounding box center [429, 321] width 50 height 15
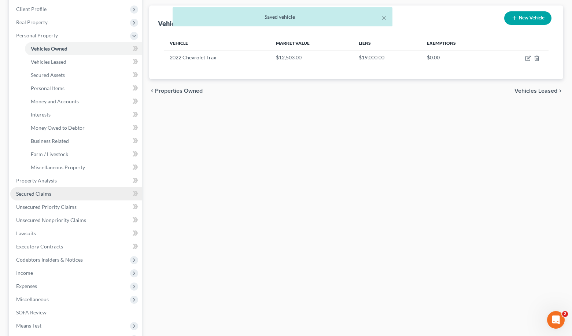
scroll to position [101, 0]
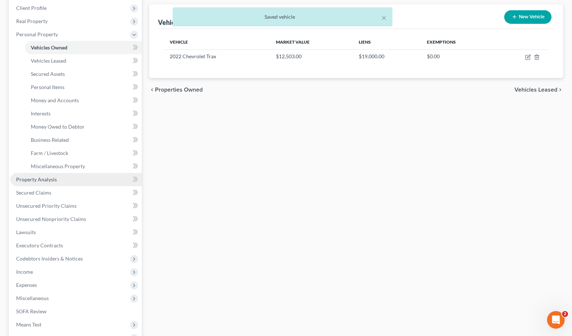
click at [73, 182] on link "Property Analysis" at bounding box center [76, 179] width 132 height 13
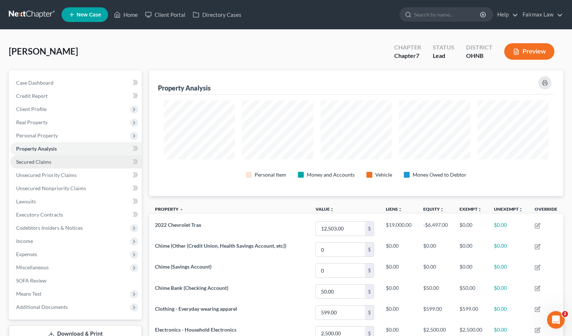
click at [70, 156] on link "Secured Claims" at bounding box center [76, 161] width 132 height 13
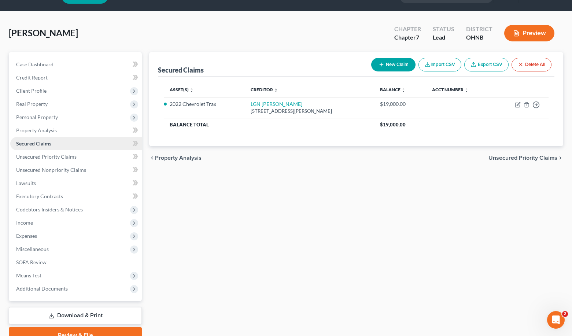
scroll to position [25, 0]
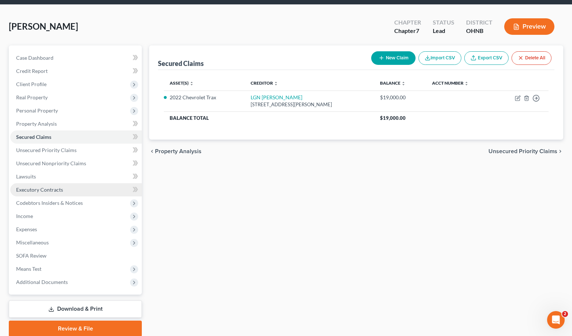
click at [65, 192] on link "Executory Contracts" at bounding box center [76, 189] width 132 height 13
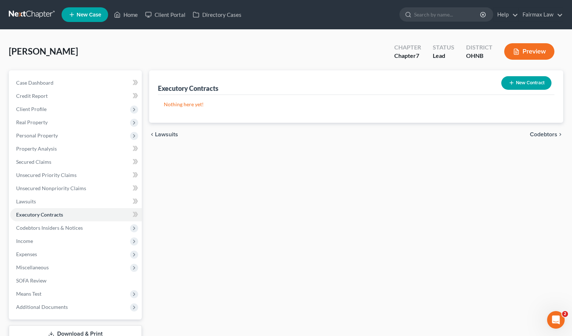
click at [529, 86] on button "New Contract" at bounding box center [527, 83] width 50 height 14
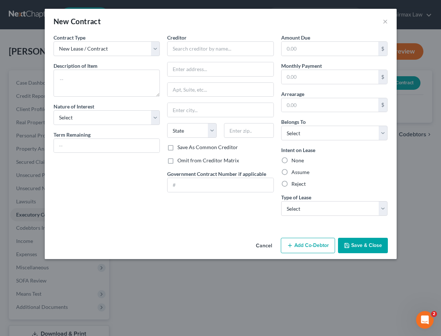
click at [267, 247] on button "Cancel" at bounding box center [264, 246] width 28 height 15
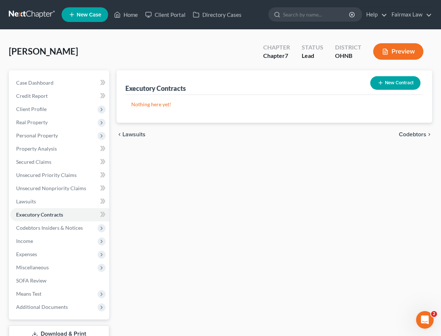
click at [406, 88] on button "New Contract" at bounding box center [395, 83] width 50 height 14
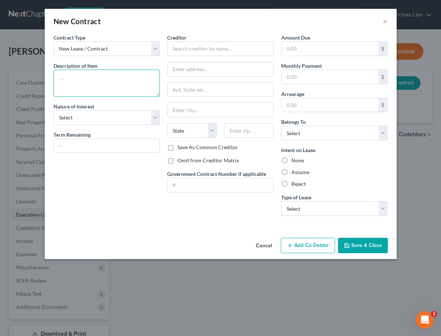
click at [91, 86] on textarea at bounding box center [107, 83] width 107 height 27
type textarea "Written rent contract"
click at [198, 56] on div "Creditor * State AL AK AR AZ CA CO CT DE DC FL GA GU HI ID IL IN IA KS KY LA ME…" at bounding box center [220, 89] width 107 height 110
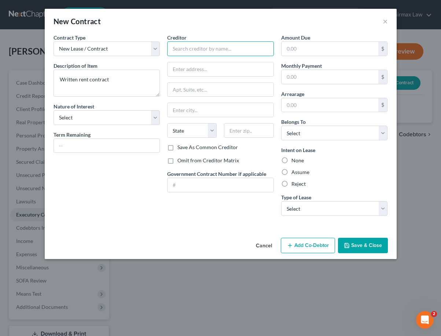
click at [201, 49] on input "text" at bounding box center [220, 48] width 107 height 15
type input "Landlord"
select select "3"
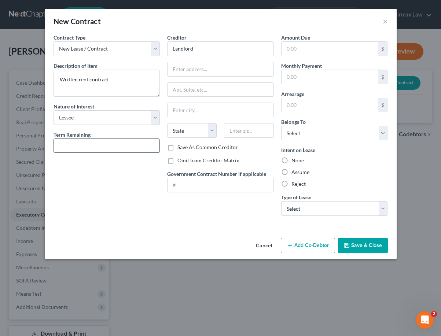
click at [113, 143] on input "text" at bounding box center [107, 146] width 106 height 14
click at [140, 186] on div "Contract Type New Lease / Contract New Timeshare Description of non-residential…" at bounding box center [107, 128] width 114 height 188
click at [215, 52] on input "Landlord" at bounding box center [220, 48] width 107 height 15
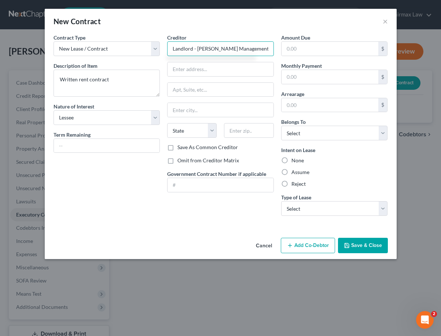
click at [229, 51] on input "Landlord - Howard Howes Management" at bounding box center [220, 48] width 107 height 15
click at [232, 49] on input "Landlord - Howard Howes Management" at bounding box center [220, 48] width 107 height 15
type input "Landlord - Howard Hanna Management"
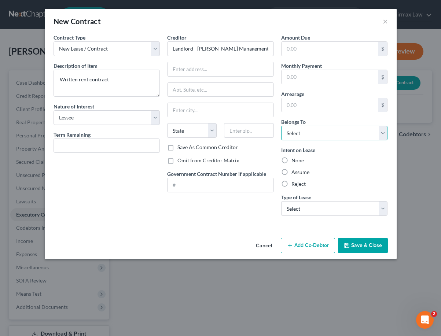
select select "0"
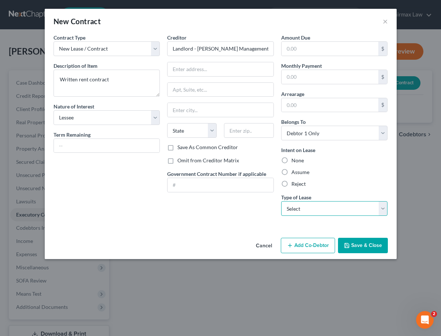
select select "0"
click at [305, 175] on label "Assume" at bounding box center [301, 172] width 18 height 7
click at [299, 173] on input "Assume" at bounding box center [296, 171] width 5 height 5
radio input "true"
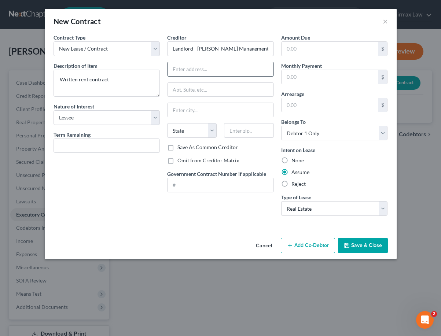
click at [198, 69] on input "text" at bounding box center [221, 69] width 106 height 14
type input "12435 Cedar Rd"
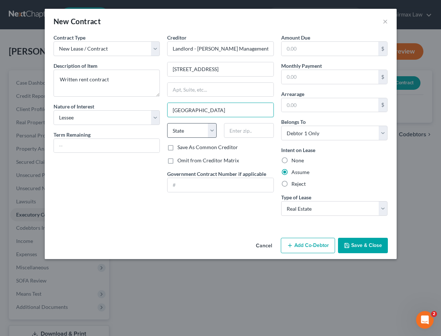
type input "Cleveland Heights"
type input "44106"
type input "Cleveland"
select select "36"
click at [359, 242] on button "Save & Close" at bounding box center [363, 245] width 50 height 15
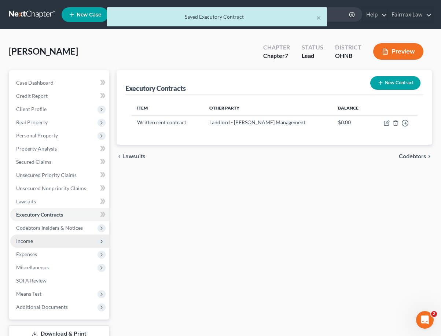
click at [33, 243] on span "Income" at bounding box center [59, 241] width 99 height 13
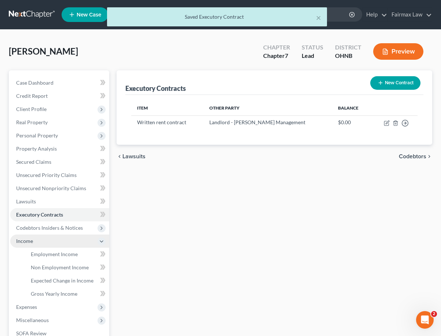
click at [33, 243] on span "Income" at bounding box center [59, 241] width 99 height 13
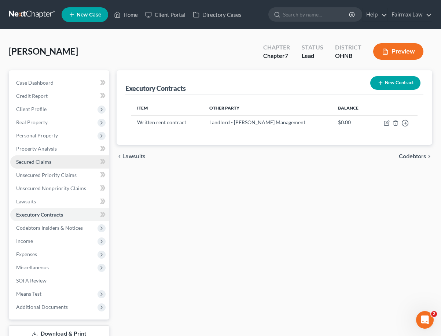
click at [62, 156] on link "Secured Claims" at bounding box center [59, 161] width 99 height 13
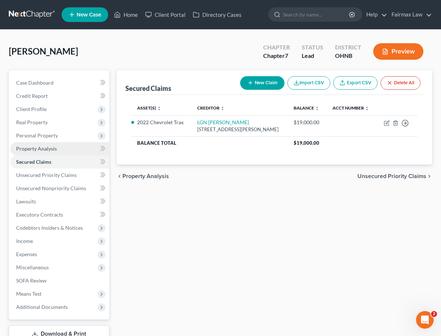
click at [62, 151] on link "Property Analysis" at bounding box center [59, 148] width 99 height 13
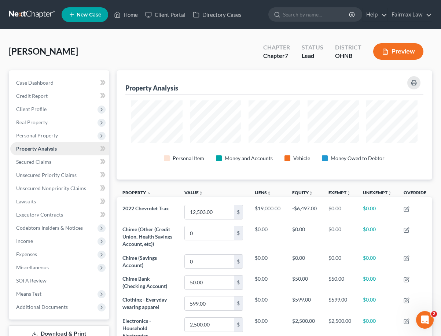
scroll to position [109, 316]
click at [64, 142] on link "Property Analysis" at bounding box center [59, 148] width 99 height 13
click at [64, 137] on span "Personal Property" at bounding box center [59, 135] width 99 height 13
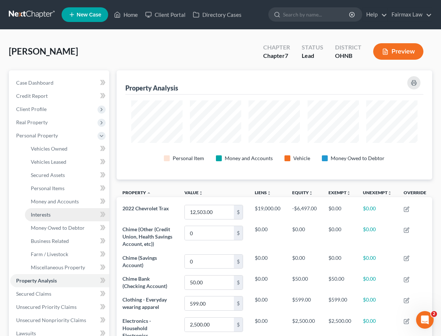
click at [50, 212] on span "Interests" at bounding box center [41, 215] width 20 height 6
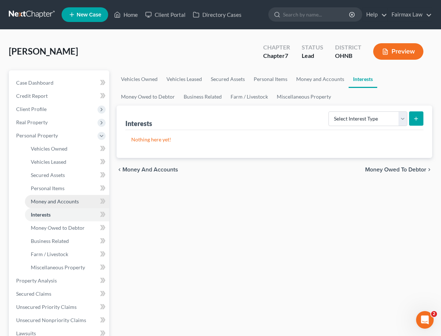
click at [82, 202] on link "Money and Accounts" at bounding box center [67, 201] width 84 height 13
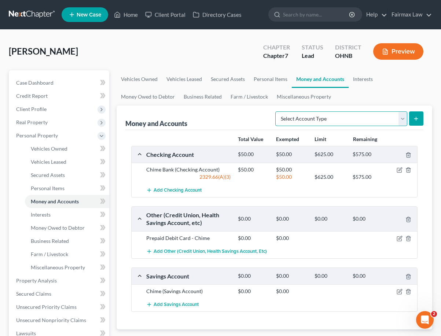
select select "security_deposits"
click at [412, 121] on button "submit" at bounding box center [416, 118] width 14 height 14
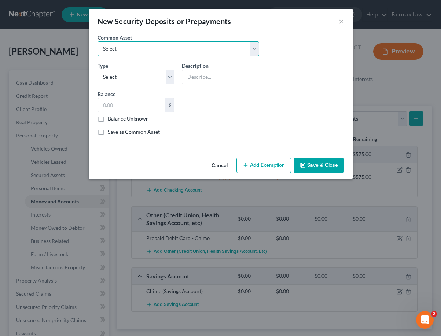
select select "0"
type input "Security Deposit"
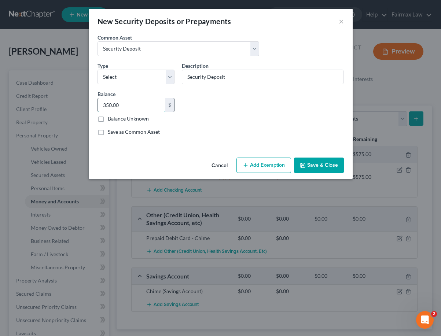
click at [137, 105] on input "350.00" at bounding box center [132, 105] width 68 height 14
type input "3"
type input "1,100.00"
click at [254, 165] on button "Add Exemption" at bounding box center [264, 165] width 55 height 15
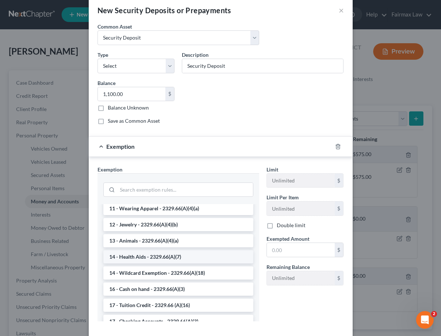
scroll to position [92, 0]
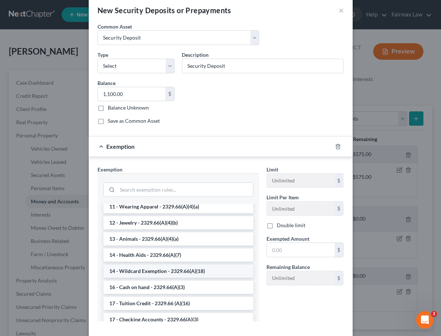
click at [193, 269] on li "14 - Wildcard Exemption - 2329.66(A)(18)" at bounding box center [178, 271] width 150 height 13
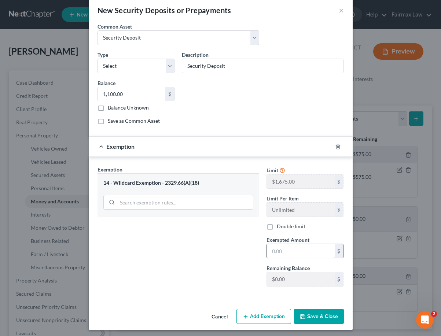
click at [281, 256] on input "text" at bounding box center [301, 251] width 68 height 14
type input "1,100.00"
click at [328, 322] on button "Save & Close" at bounding box center [319, 316] width 50 height 15
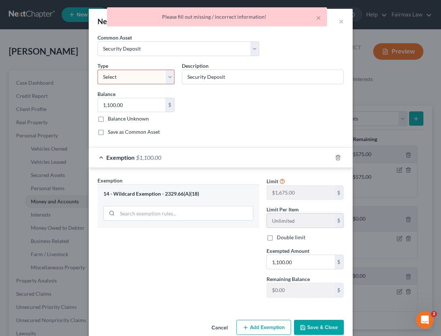
scroll to position [0, 0]
click at [145, 86] on div "Common Asset Select Security Deposit Security Deposit Type Select Electric Gas …" at bounding box center [221, 88] width 254 height 108
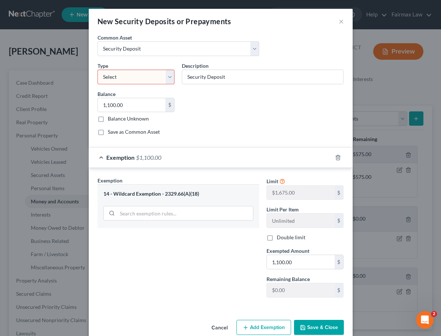
select select "4"
click at [315, 330] on button "Save & Close" at bounding box center [319, 327] width 50 height 15
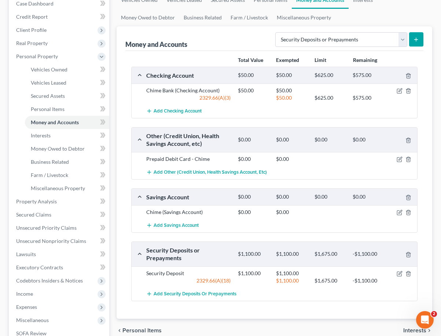
scroll to position [102, 0]
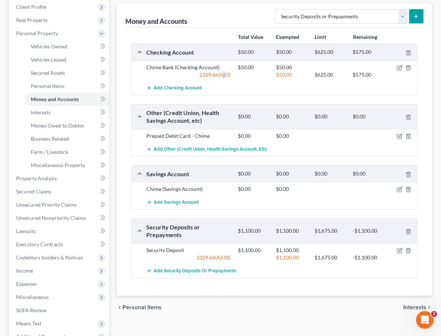
click at [224, 73] on div "2329.66(A)(3)" at bounding box center [189, 74] width 92 height 7
click at [224, 76] on div "2329.66(A)(3)" at bounding box center [189, 74] width 92 height 7
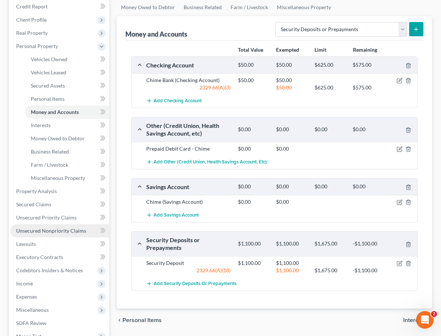
scroll to position [89, 0]
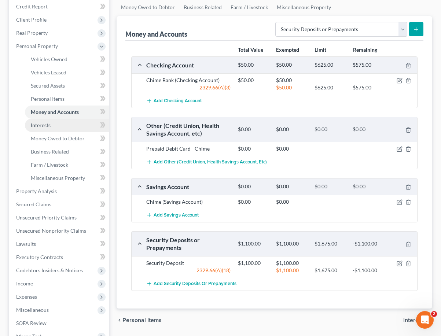
click at [55, 127] on link "Interests" at bounding box center [67, 125] width 84 height 13
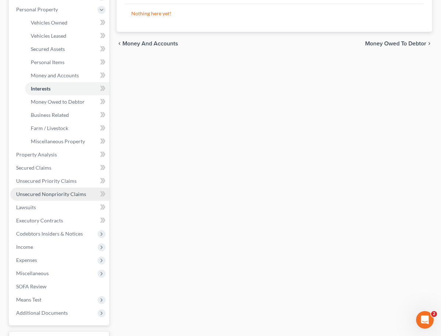
scroll to position [127, 0]
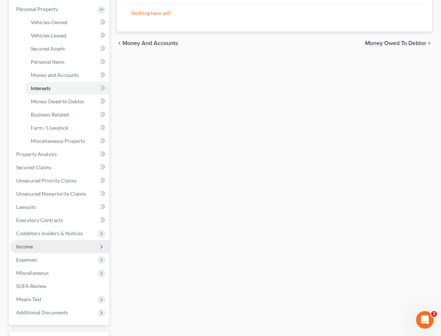
click at [46, 251] on span "Income" at bounding box center [59, 246] width 99 height 13
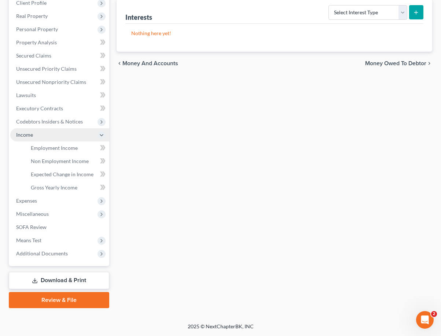
scroll to position [106, 0]
click at [59, 165] on link "Non Employment Income" at bounding box center [67, 161] width 84 height 13
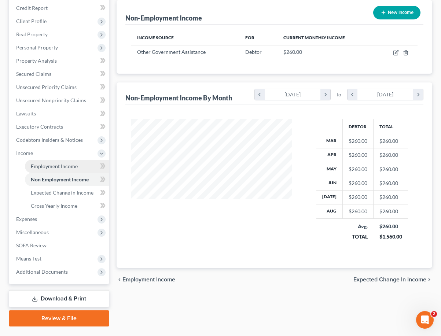
scroll to position [88, 0]
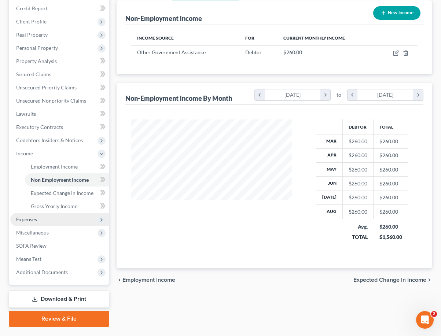
click at [55, 221] on span "Expenses" at bounding box center [59, 219] width 99 height 13
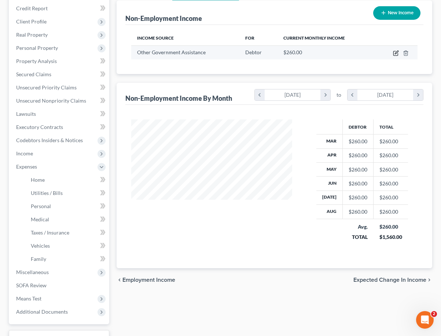
click at [394, 52] on icon "button" at bounding box center [396, 53] width 4 height 4
select select "5"
select select "0"
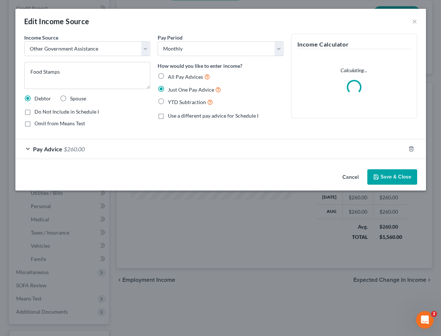
click at [43, 149] on span "Pay Advice" at bounding box center [47, 149] width 29 height 7
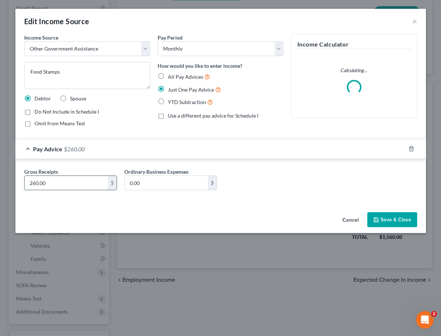
click at [36, 181] on input "260.00" at bounding box center [66, 183] width 83 height 14
type input "250.00"
click at [400, 224] on button "Save & Close" at bounding box center [392, 219] width 50 height 15
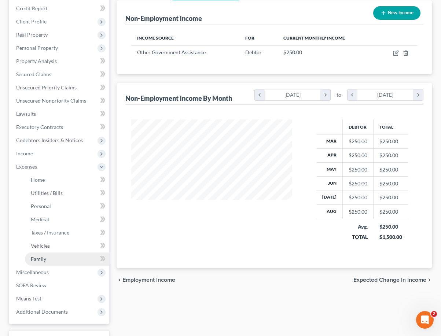
click at [69, 261] on link "Family" at bounding box center [67, 259] width 84 height 13
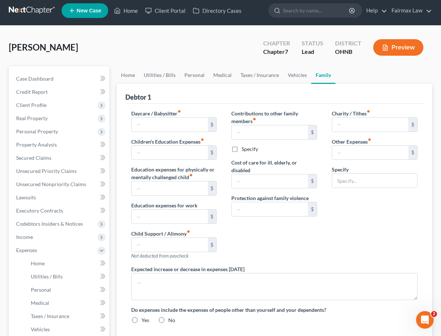
type input "0.00"
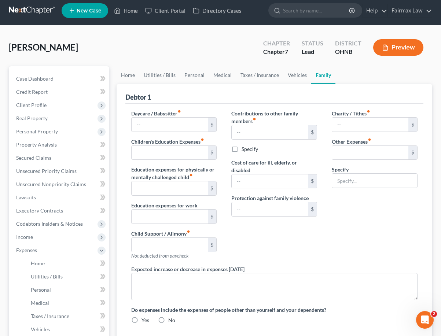
type input "0.00"
type input "180.00"
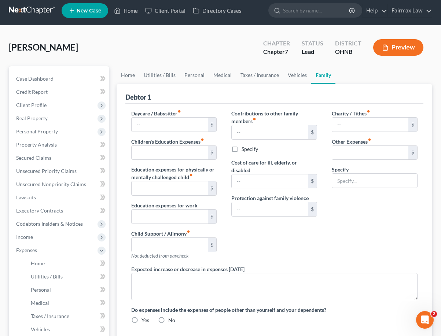
type input "Attorney Fees for Bankruptcy"
radio input "true"
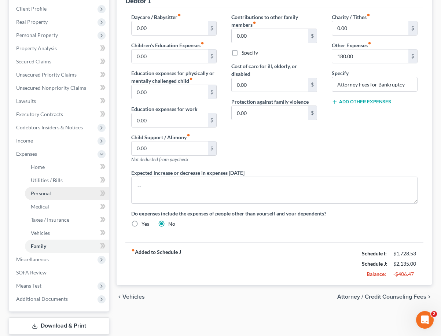
scroll to position [102, 0]
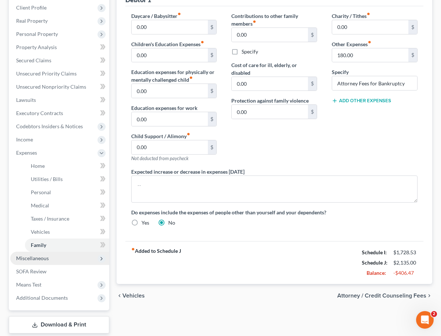
click at [45, 257] on span "Miscellaneous" at bounding box center [32, 258] width 33 height 6
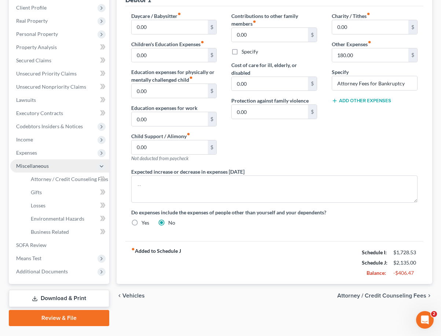
click at [49, 166] on span "Miscellaneous" at bounding box center [59, 166] width 99 height 13
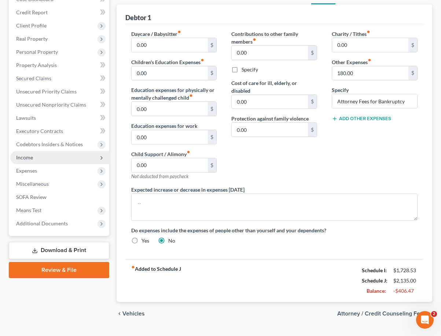
scroll to position [6, 0]
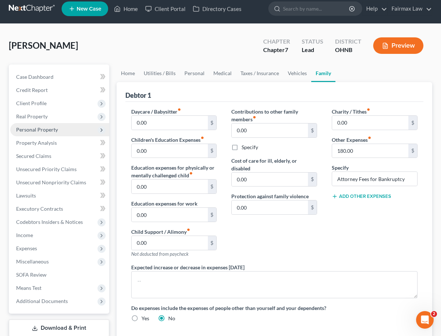
click at [47, 129] on span "Personal Property" at bounding box center [37, 130] width 42 height 6
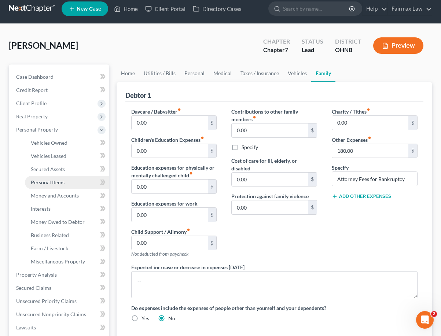
click at [63, 187] on link "Personal Items" at bounding box center [67, 182] width 84 height 13
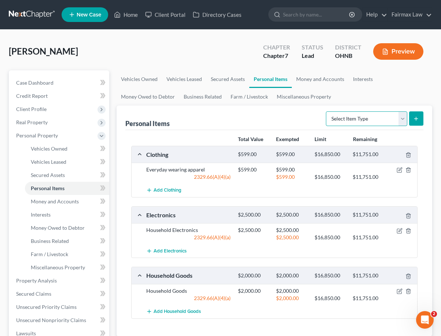
select select "pets"
click at [418, 117] on icon "submit" at bounding box center [416, 119] width 6 height 6
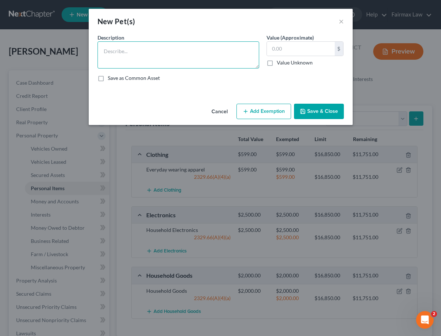
click at [186, 63] on textarea at bounding box center [179, 54] width 162 height 27
type textarea "Shitzu"
click at [307, 44] on input "text" at bounding box center [301, 49] width 68 height 14
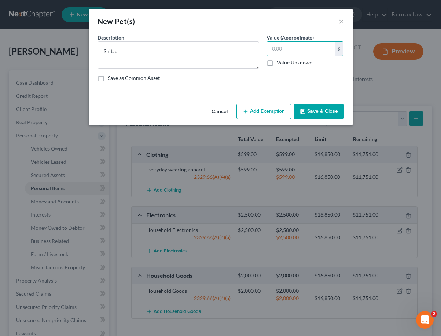
click at [296, 61] on label "Value Unknown" at bounding box center [295, 62] width 36 height 7
click at [285, 61] on input "Value Unknown" at bounding box center [282, 61] width 5 height 5
checkbox input "true"
type input "0.00"
click at [314, 106] on button "Save & Close" at bounding box center [319, 111] width 50 height 15
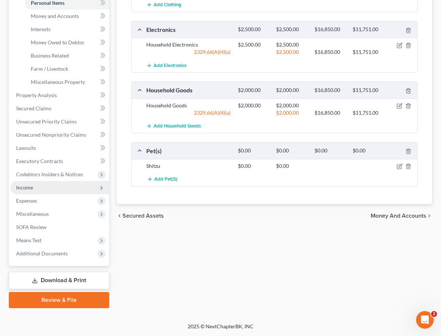
scroll to position [186, 0]
click at [44, 204] on span "Expenses" at bounding box center [59, 200] width 99 height 13
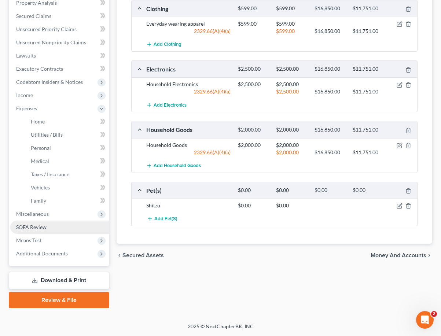
scroll to position [146, 0]
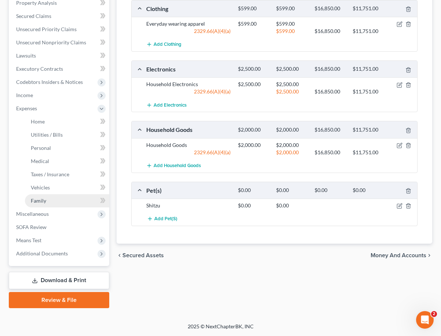
click at [55, 200] on link "Family" at bounding box center [67, 200] width 84 height 13
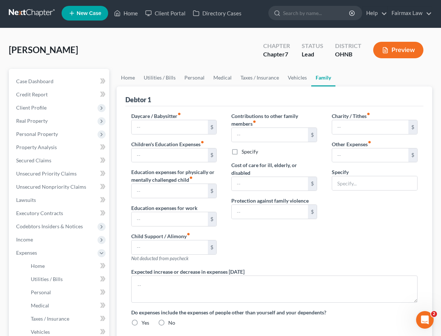
type input "0.00"
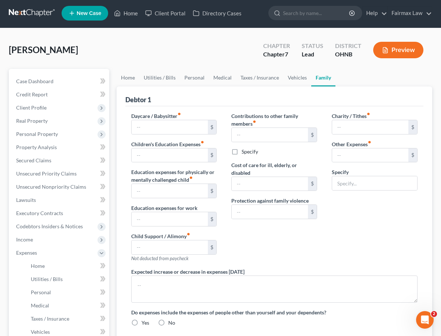
type input "0.00"
type input "180.00"
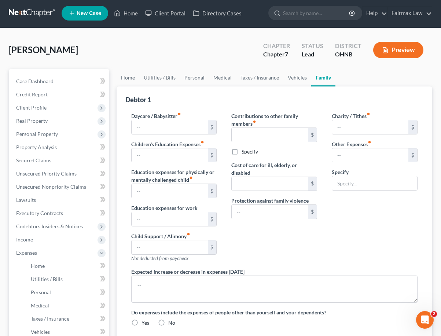
type input "Attorney Fees for Bankruptcy"
radio input "true"
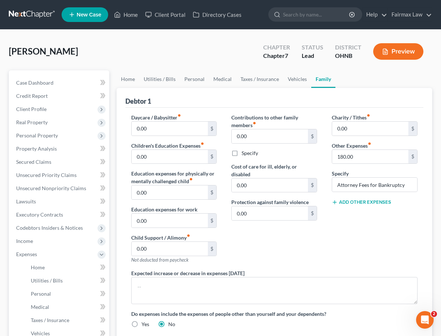
click at [356, 205] on button "Add Other Expenses" at bounding box center [361, 203] width 59 height 6
click at [348, 252] on div "Charity / Tithes fiber_manual_record 0.00 $ Other Expenses fiber_manual_record …" at bounding box center [375, 192] width 100 height 156
click at [350, 212] on input "0.00" at bounding box center [370, 213] width 76 height 14
type input "0"
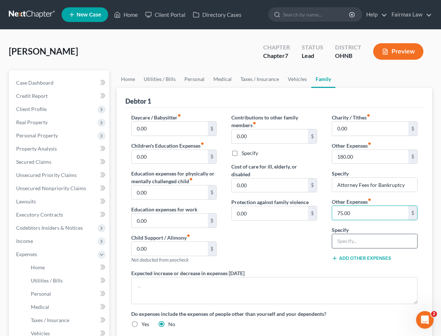
type input "75.00"
click at [357, 241] on input "text" at bounding box center [374, 241] width 85 height 14
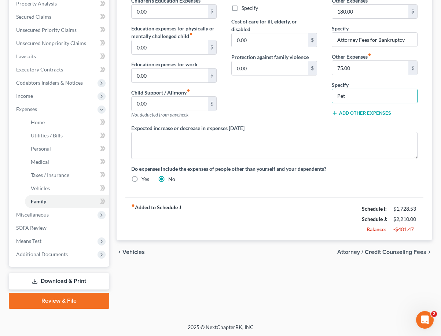
scroll to position [144, 0]
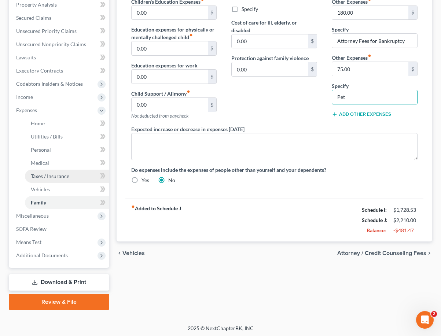
type input "Pet"
click at [75, 178] on link "Taxes / Insurance" at bounding box center [67, 176] width 84 height 13
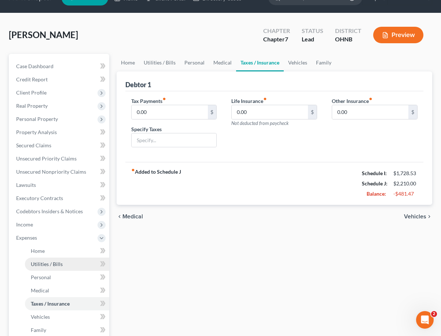
scroll to position [17, 0]
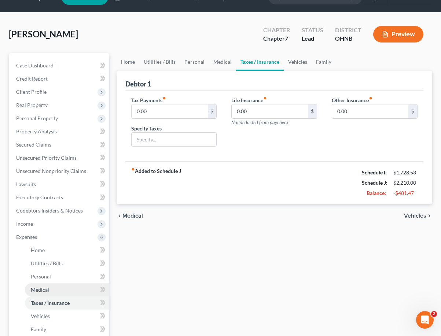
click at [63, 285] on link "Medical" at bounding box center [67, 289] width 84 height 13
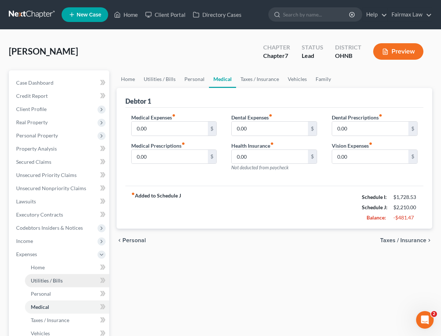
scroll to position [11, 0]
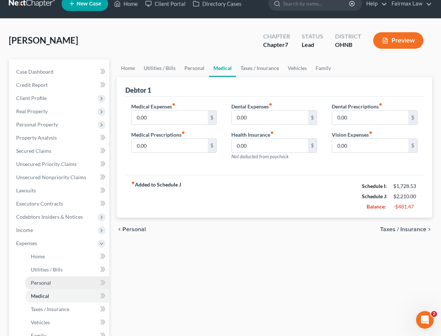
click at [62, 278] on link "Personal" at bounding box center [67, 283] width 84 height 13
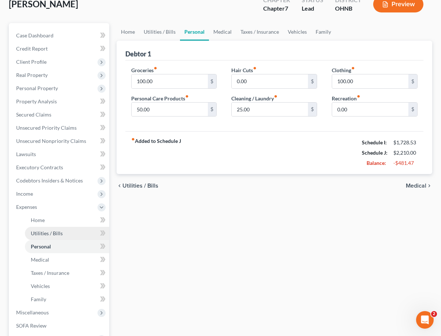
scroll to position [49, 0]
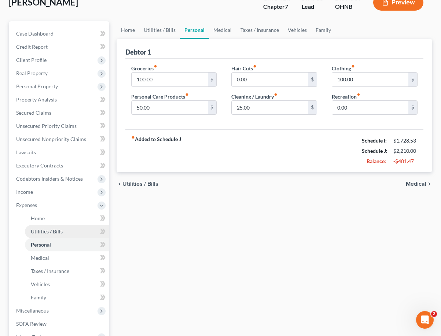
click at [47, 231] on span "Utilities / Bills" at bounding box center [47, 231] width 32 height 6
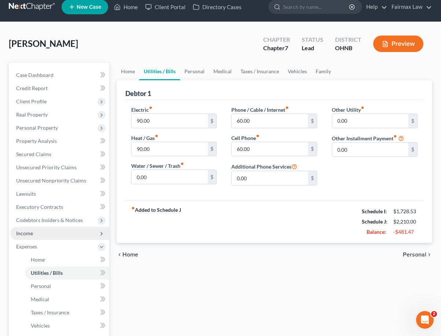
scroll to position [11, 0]
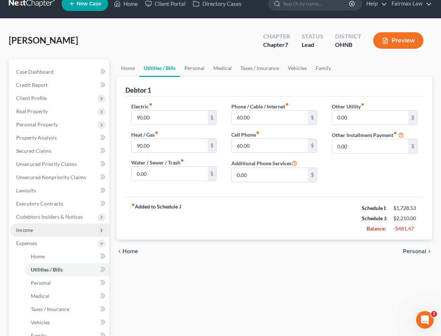
click at [39, 233] on span "Income" at bounding box center [59, 230] width 99 height 13
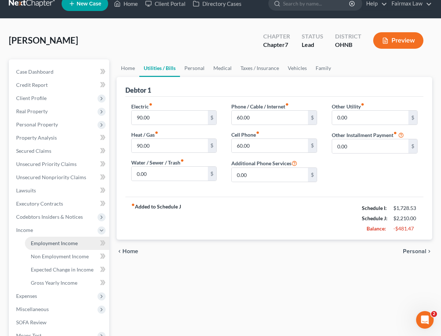
click at [41, 244] on span "Employment Income" at bounding box center [54, 243] width 47 height 6
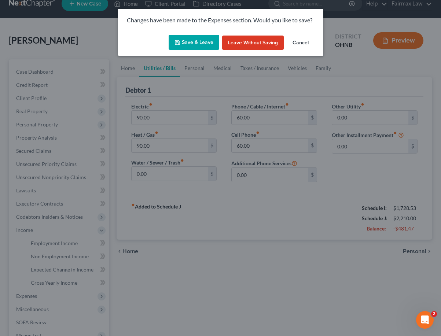
click at [201, 38] on button "Save & Leave" at bounding box center [194, 42] width 51 height 15
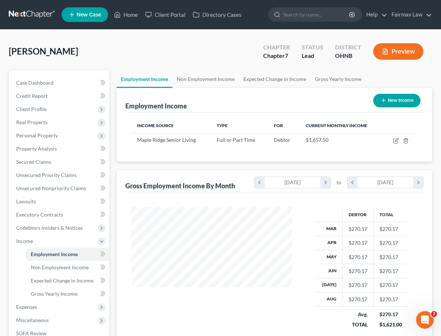
scroll to position [131, 176]
click at [396, 138] on icon "button" at bounding box center [396, 141] width 6 height 6
select select "0"
select select "36"
select select "2"
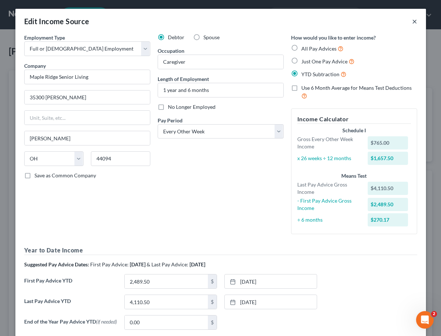
click at [414, 19] on button "×" at bounding box center [414, 21] width 5 height 9
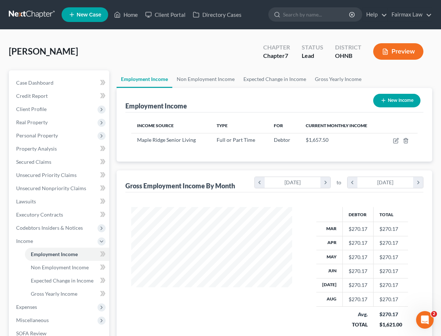
click at [402, 102] on button "New Income" at bounding box center [396, 101] width 47 height 14
select select "0"
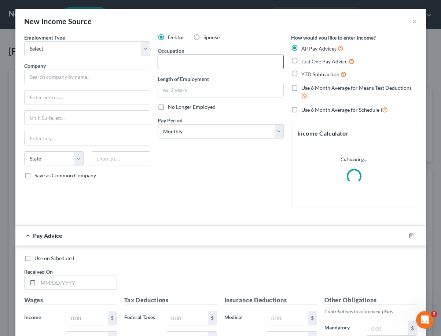
click at [192, 65] on input "text" at bounding box center [220, 62] width 125 height 14
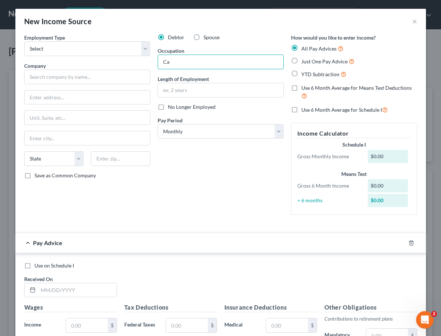
type input "C"
type input "Caretaker for Kids"
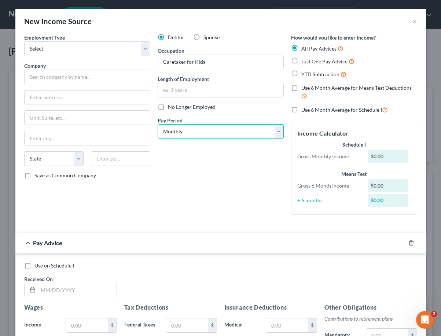
select select "2"
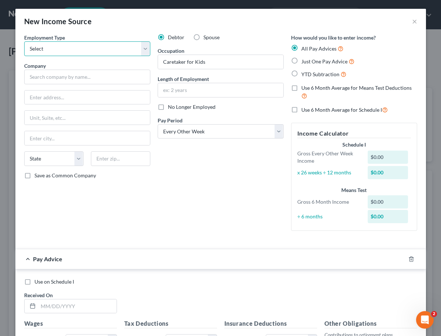
select select "0"
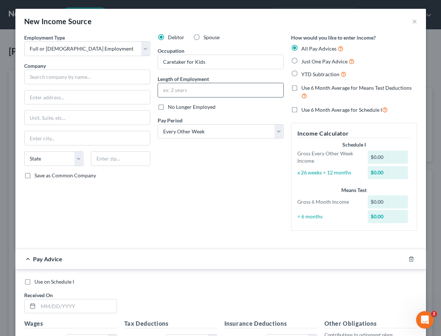
click at [190, 95] on input "text" at bounding box center [220, 90] width 125 height 14
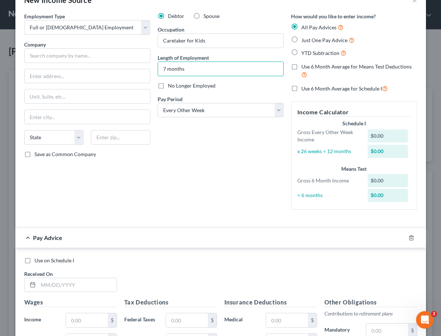
scroll to position [24, 0]
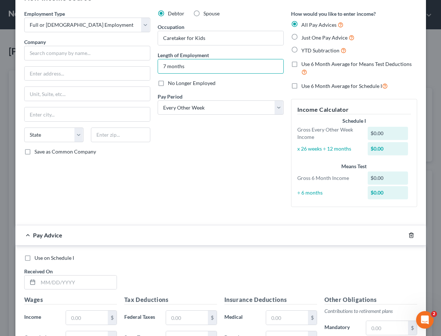
type input "7 months"
click at [410, 234] on icon "button" at bounding box center [411, 235] width 3 height 5
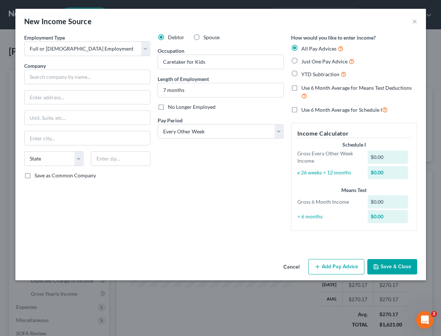
scroll to position [0, 0]
click at [114, 82] on input "text" at bounding box center [87, 77] width 126 height 15
type input "Carrington"
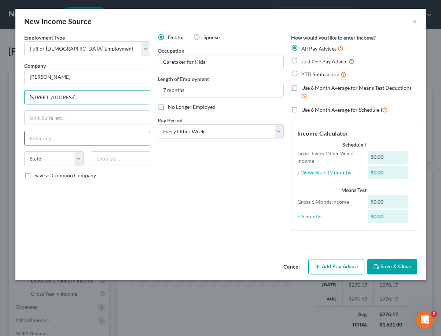
type input "2114 Noble Rd"
type input "Cleveland"
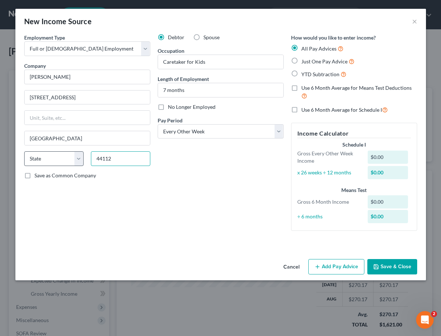
type input "44112"
select select "36"
click at [385, 271] on button "Save & Close" at bounding box center [392, 266] width 50 height 15
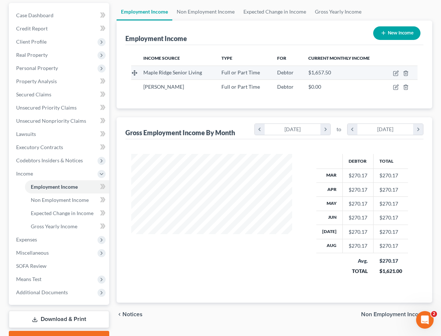
scroll to position [66, 0]
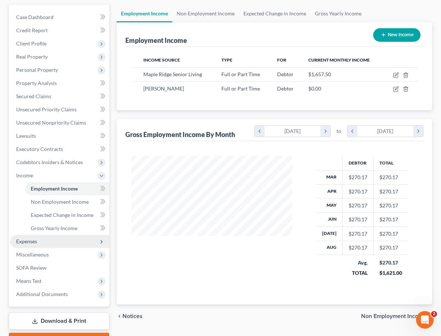
click at [42, 244] on span "Expenses" at bounding box center [59, 241] width 99 height 13
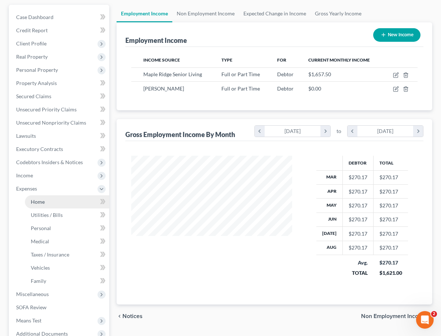
click at [39, 208] on link "Home" at bounding box center [67, 201] width 84 height 13
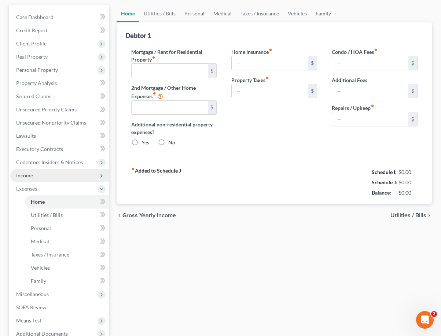
scroll to position [11, 0]
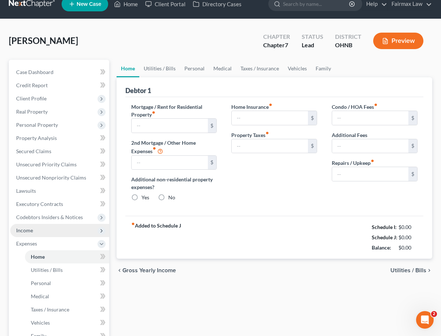
type input "1,100.00"
type input "0.00"
radio input "true"
type input "0.00"
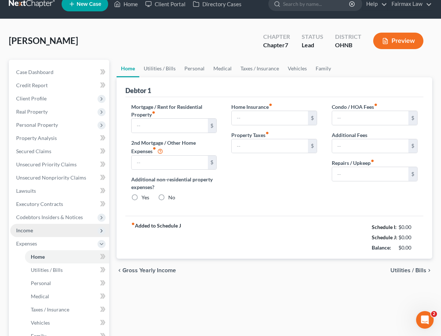
type input "0.00"
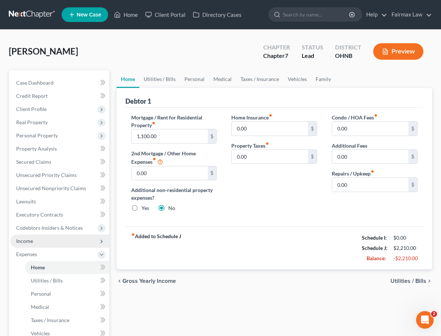
click at [39, 207] on link "Lawsuits" at bounding box center [59, 201] width 99 height 13
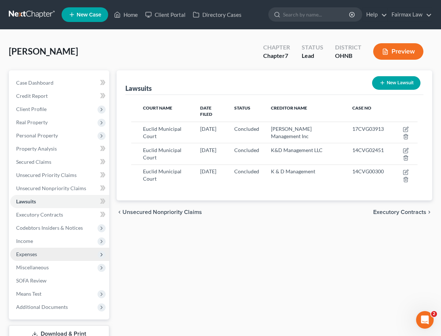
click at [50, 258] on span "Expenses" at bounding box center [59, 254] width 99 height 13
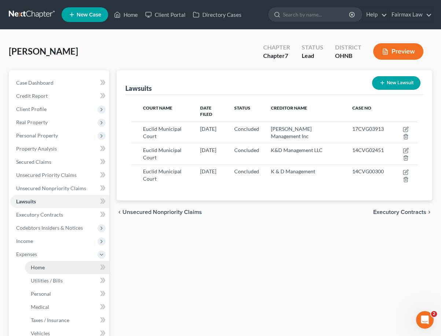
click at [52, 268] on link "Home" at bounding box center [67, 267] width 84 height 13
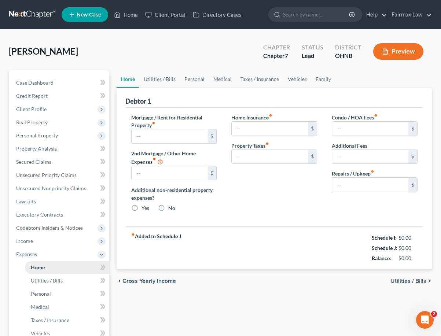
type input "1,100.00"
type input "0.00"
radio input "true"
type input "0.00"
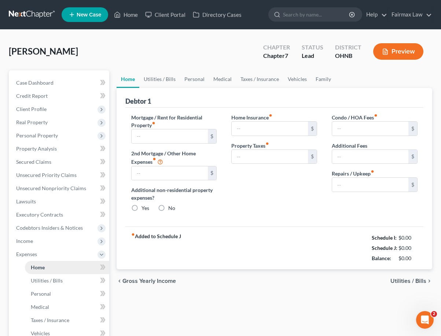
type input "0.00"
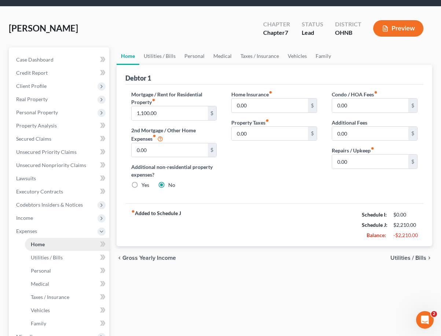
scroll to position [24, 0]
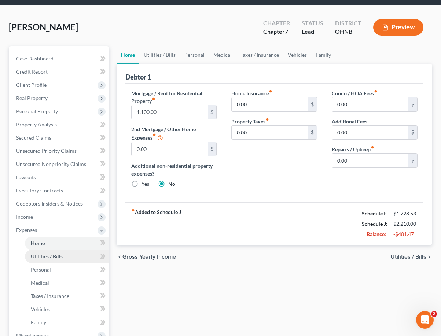
click at [52, 256] on span "Utilities / Bills" at bounding box center [47, 256] width 32 height 6
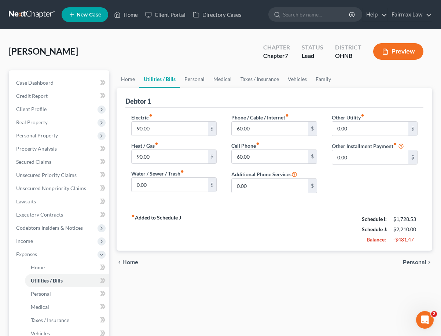
click at [185, 239] on div "fiber_manual_record Added to Schedule J Schedule I: $1,728.53 Schedule J: $2,21…" at bounding box center [274, 229] width 298 height 43
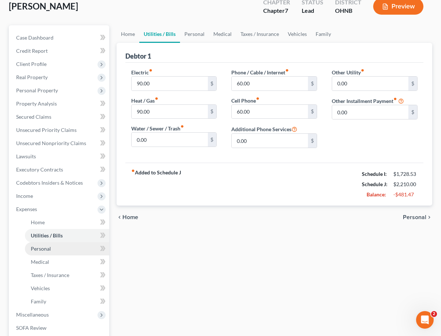
click at [54, 249] on link "Personal" at bounding box center [67, 248] width 84 height 13
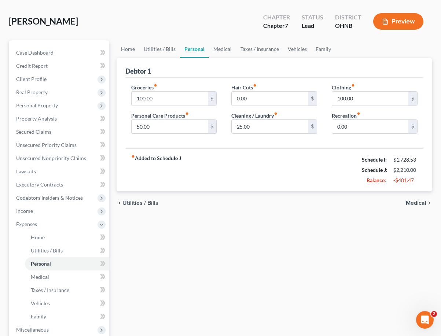
scroll to position [9, 0]
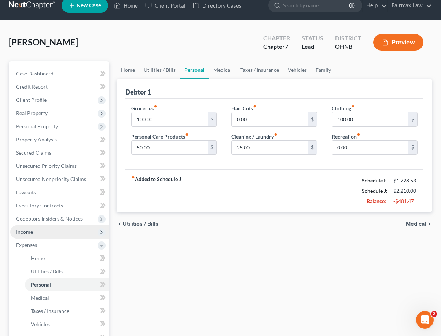
click at [52, 231] on span "Income" at bounding box center [59, 232] width 99 height 13
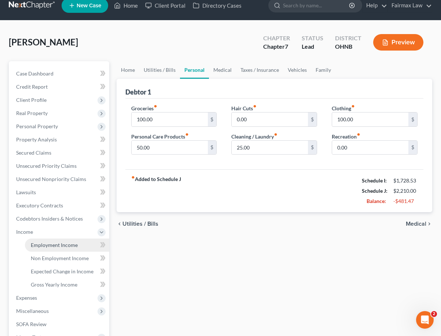
click at [50, 246] on span "Employment Income" at bounding box center [54, 245] width 47 height 6
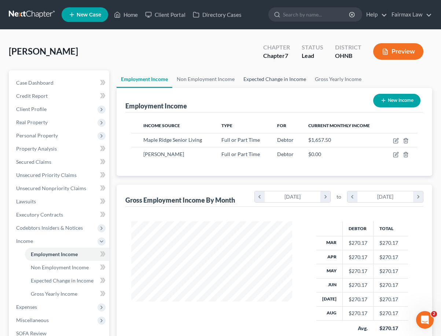
scroll to position [131, 176]
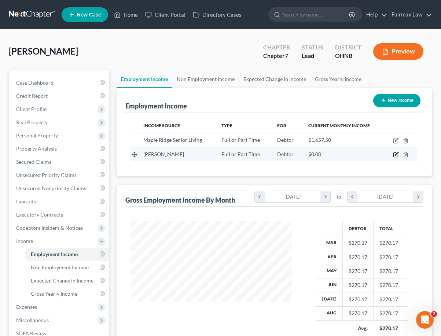
click at [397, 155] on icon "button" at bounding box center [396, 154] width 3 height 3
select select "0"
select select "36"
select select "2"
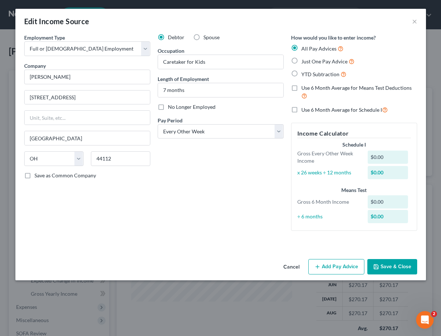
click at [305, 76] on span "YTD Subtraction" at bounding box center [320, 74] width 38 height 6
click at [305, 75] on input "YTD Subtraction" at bounding box center [306, 72] width 5 height 5
radio input "true"
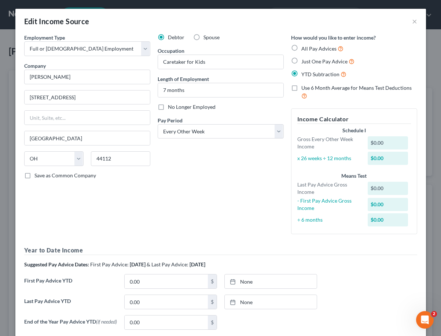
scroll to position [0, 0]
click at [414, 23] on button "×" at bounding box center [414, 21] width 5 height 9
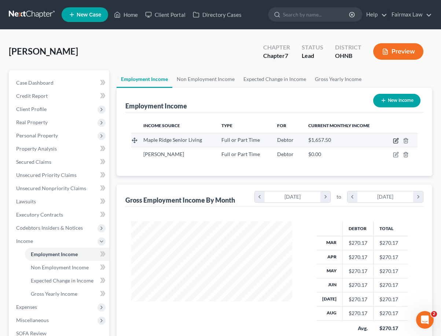
click at [397, 141] on icon "button" at bounding box center [396, 141] width 6 height 6
select select "0"
select select "36"
select select "2"
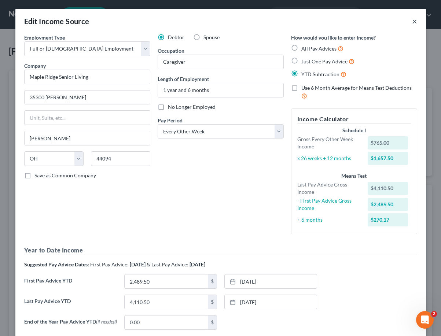
click at [413, 23] on button "×" at bounding box center [414, 21] width 5 height 9
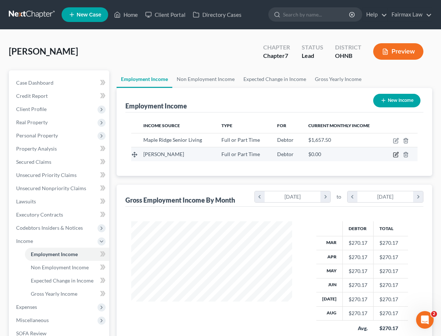
click at [399, 157] on icon "button" at bounding box center [396, 155] width 6 height 6
select select "0"
select select "36"
select select "2"
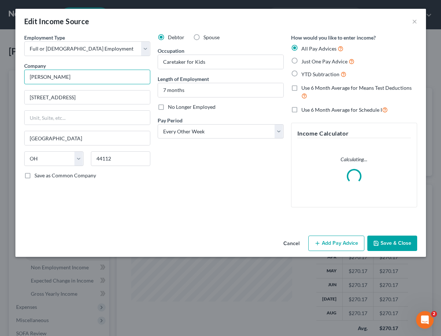
click at [82, 77] on input "Carrington" at bounding box center [87, 77] width 126 height 15
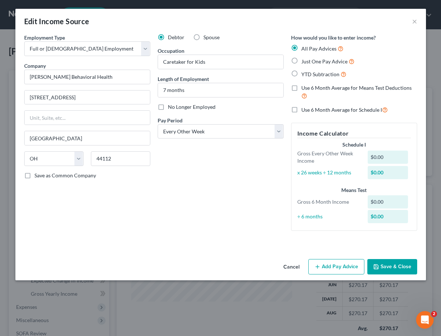
type input "Carrington Behavioral Health"
click at [300, 77] on div "How would you like to enter income? All Pay Advices Just One Pay Advice YTD Sub…" at bounding box center [354, 135] width 133 height 203
click at [301, 73] on label "YTD Subtraction" at bounding box center [323, 74] width 45 height 8
click at [304, 73] on input "YTD Subtraction" at bounding box center [306, 72] width 5 height 5
radio input "true"
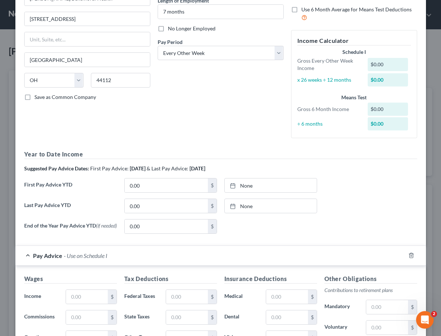
scroll to position [80, 0]
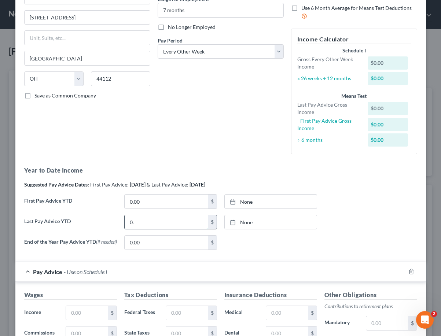
type input "0"
type input "1"
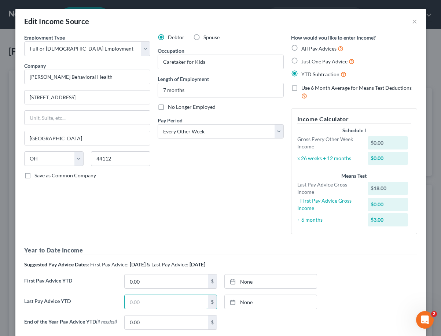
scroll to position [0, 0]
click at [301, 60] on label "Just One Pay Advice" at bounding box center [327, 61] width 53 height 8
click at [304, 60] on input "Just One Pay Advice" at bounding box center [306, 59] width 5 height 5
radio input "true"
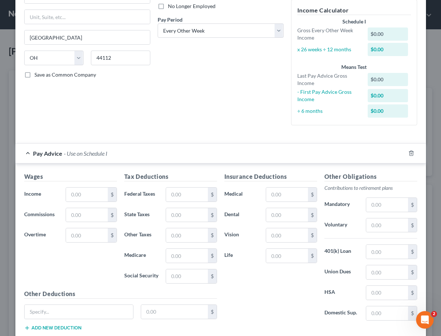
scroll to position [114, 0]
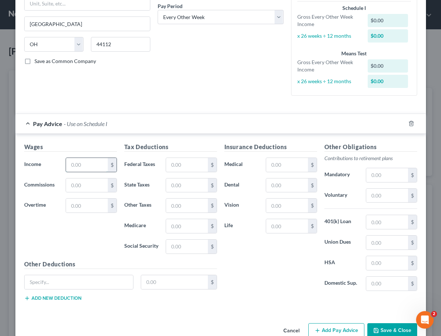
click at [78, 162] on input "text" at bounding box center [86, 165] width 41 height 14
type input "675.75"
click at [186, 163] on input "text" at bounding box center [186, 165] width 41 height 14
click at [180, 241] on input "text" at bounding box center [186, 247] width 41 height 14
type input "41.90"
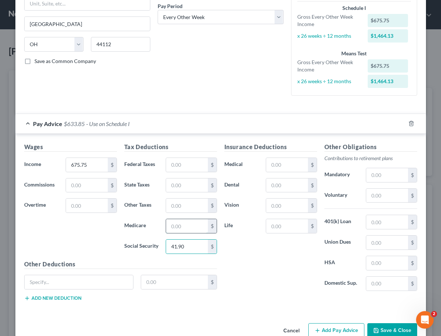
click at [177, 225] on input "text" at bounding box center [186, 226] width 41 height 14
type input "9.80"
click at [180, 207] on input "text" at bounding box center [186, 206] width 41 height 14
type input "13.52"
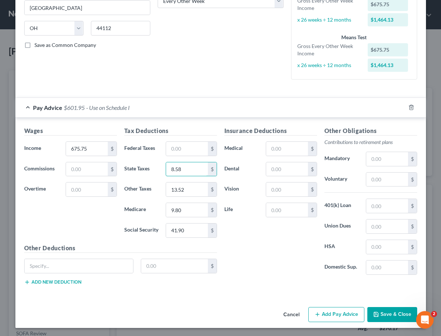
scroll to position [130, 0]
type input "8.58"
click at [100, 226] on div "Wages Income * 675.75 $ Commissions $ Overtime $" at bounding box center [71, 185] width 100 height 117
type input "Payactiv"
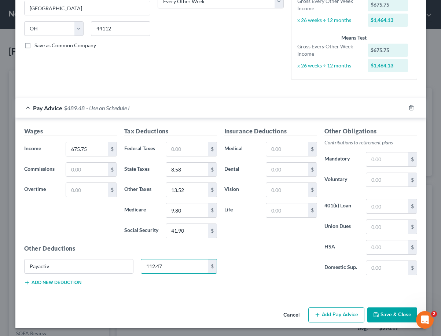
type input "112.47"
click at [391, 315] on button "Save & Close" at bounding box center [392, 315] width 50 height 15
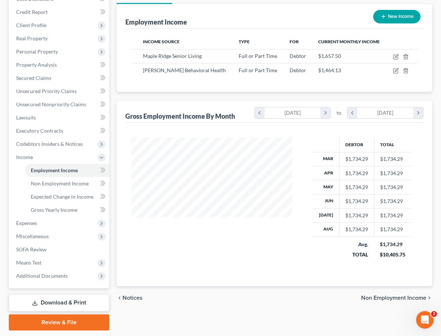
scroll to position [106, 0]
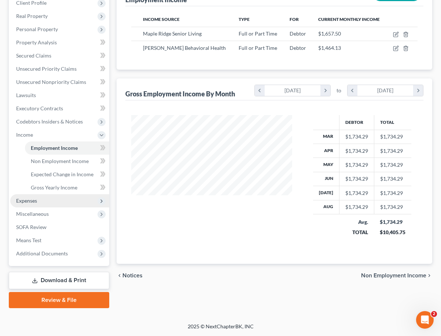
click at [54, 202] on span "Expenses" at bounding box center [59, 200] width 99 height 13
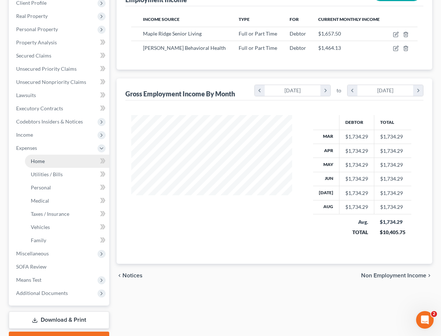
click at [51, 163] on link "Home" at bounding box center [67, 161] width 84 height 13
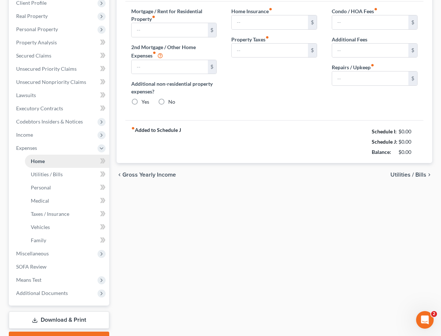
scroll to position [17, 0]
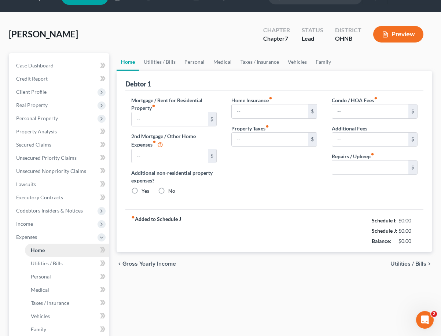
type input "1,100.00"
type input "0.00"
radio input "true"
type input "0.00"
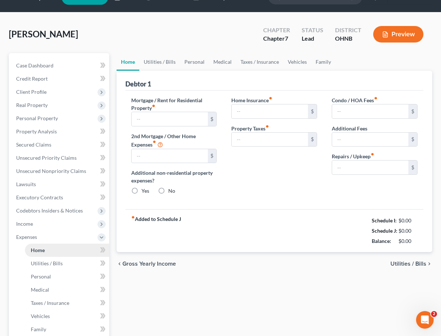
type input "0.00"
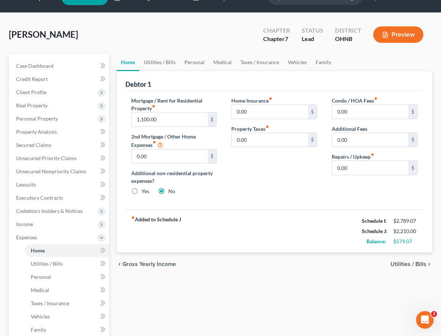
scroll to position [50, 0]
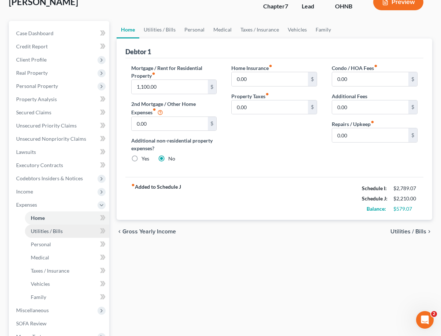
click at [55, 236] on link "Utilities / Bills" at bounding box center [67, 231] width 84 height 13
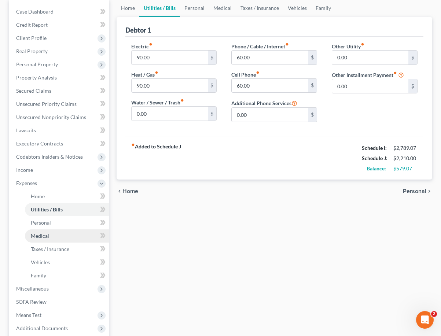
scroll to position [72, 0]
click at [46, 267] on link "Vehicles" at bounding box center [67, 262] width 84 height 13
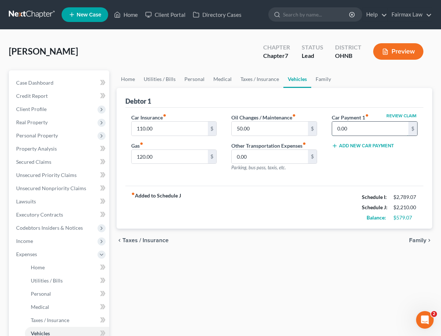
click at [337, 129] on input "0.00" at bounding box center [370, 129] width 76 height 14
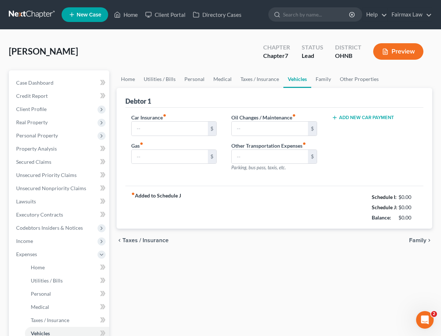
type input "110.00"
type input "120.00"
type input "50.00"
type input "0.00"
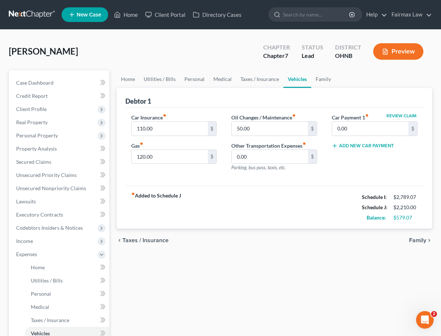
click at [282, 224] on div "fiber_manual_record Added to Schedule J Schedule I: $2,789.07 Schedule J: $2,21…" at bounding box center [274, 207] width 298 height 43
click at [57, 135] on span "Personal Property" at bounding box center [37, 135] width 42 height 6
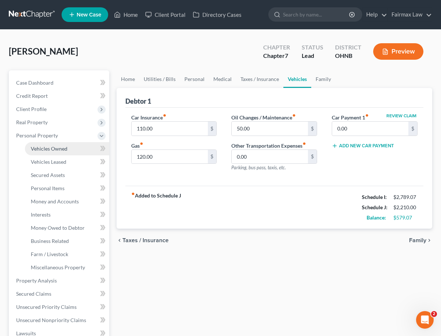
click at [56, 151] on span "Vehicles Owned" at bounding box center [49, 149] width 37 height 6
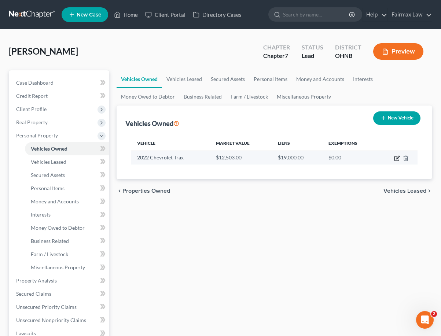
click at [395, 157] on icon "button" at bounding box center [397, 159] width 4 height 4
select select "0"
select select "4"
select select "2"
select select "0"
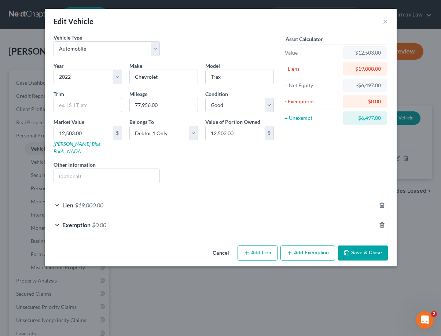
click at [201, 215] on div "Exemption $0.00" at bounding box center [211, 224] width 332 height 19
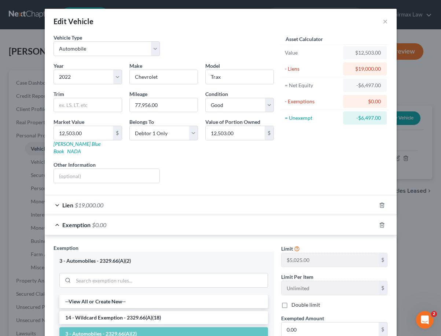
click at [201, 215] on div "Exemption $0.00" at bounding box center [211, 224] width 332 height 19
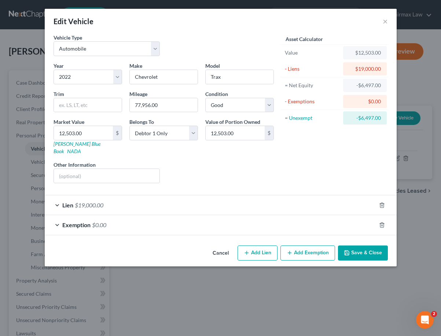
click at [201, 197] on div "Lien $19,000.00" at bounding box center [211, 204] width 332 height 19
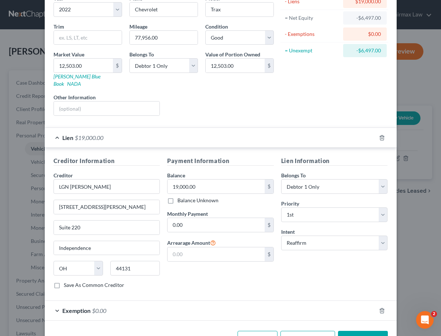
scroll to position [72, 0]
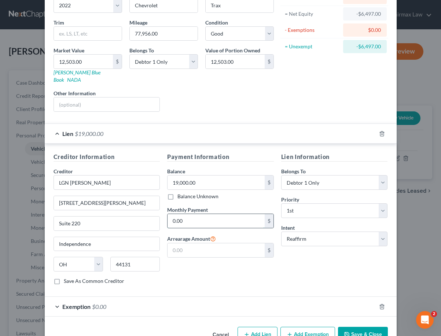
click at [200, 214] on input "0.00" at bounding box center [216, 221] width 97 height 14
type input "0"
type input "452.00"
click at [356, 328] on button "Save & Close" at bounding box center [363, 334] width 50 height 15
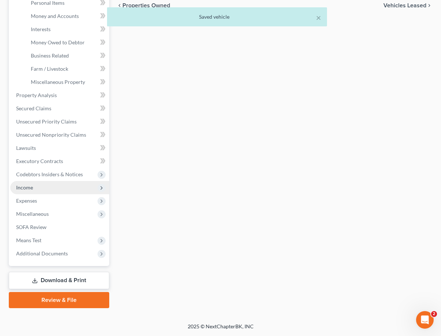
scroll to position [186, 0]
click at [40, 198] on span "Expenses" at bounding box center [59, 200] width 99 height 13
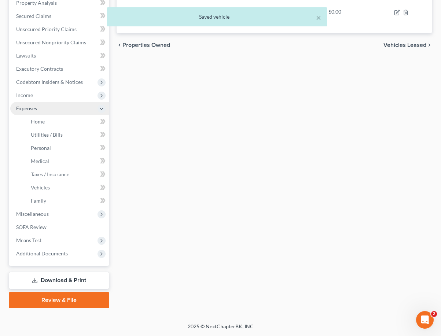
scroll to position [146, 0]
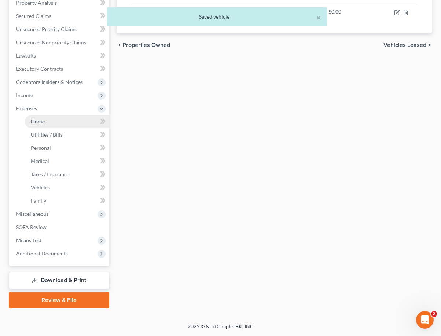
click at [59, 124] on link "Home" at bounding box center [67, 121] width 84 height 13
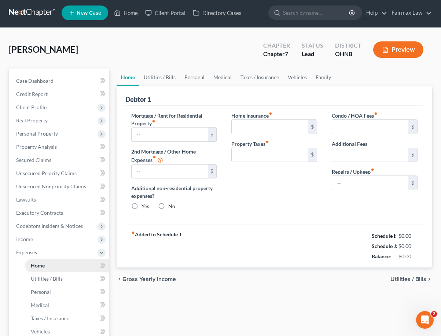
type input "1,100.00"
type input "0.00"
radio input "true"
type input "0.00"
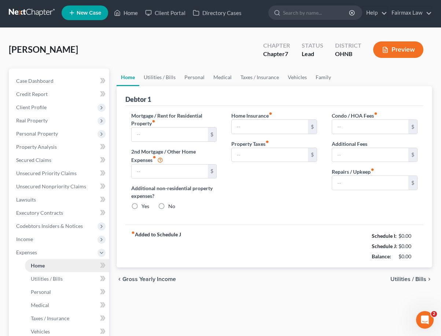
type input "0.00"
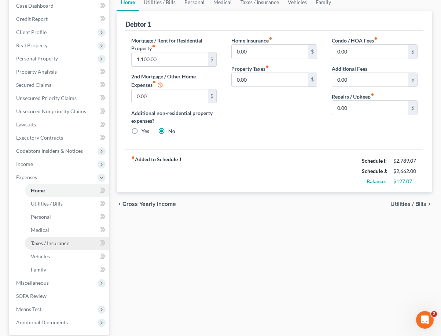
scroll to position [88, 0]
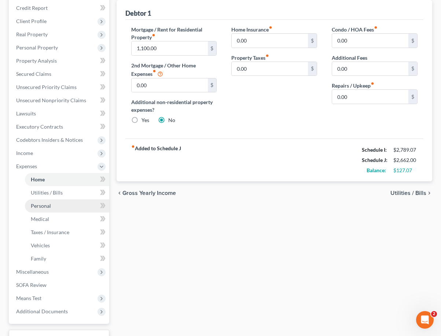
click at [48, 205] on span "Personal" at bounding box center [41, 206] width 20 height 6
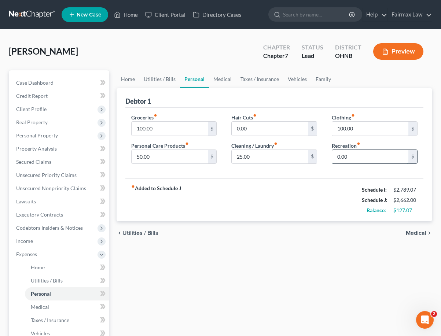
click at [336, 158] on input "0.00" at bounding box center [370, 157] width 76 height 14
type input "100.00"
click at [311, 209] on div "fiber_manual_record Added to Schedule J Schedule I: $2,789.07 Schedule J: $2,76…" at bounding box center [274, 200] width 298 height 43
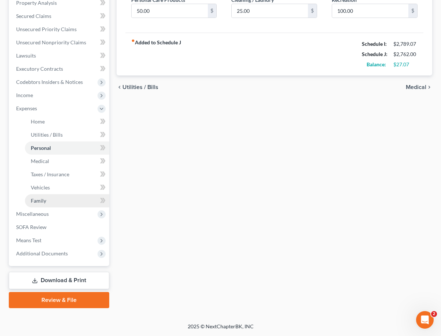
click at [65, 194] on link "Family" at bounding box center [67, 200] width 84 height 13
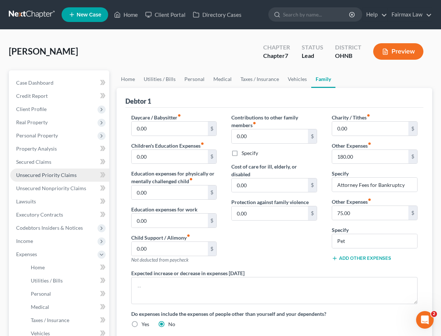
click at [62, 180] on link "Unsecured Priority Claims" at bounding box center [59, 175] width 99 height 13
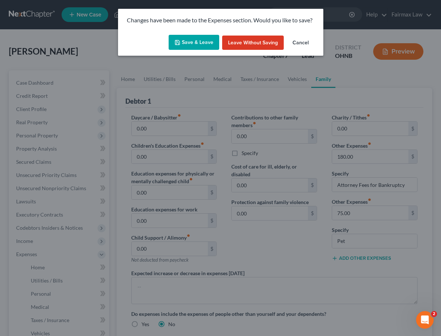
click at [180, 46] on button "Save & Leave" at bounding box center [194, 42] width 51 height 15
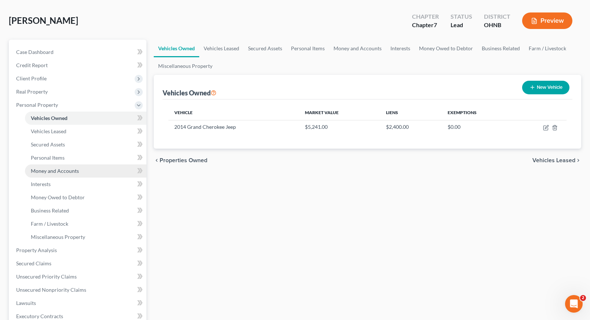
scroll to position [133, 0]
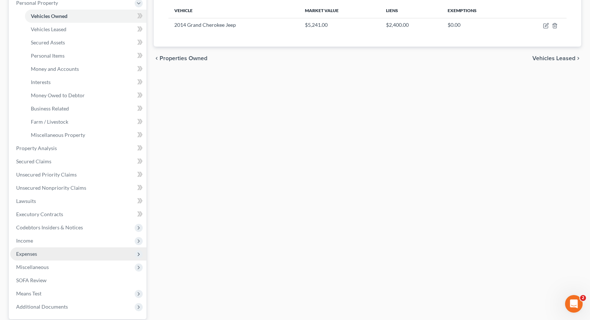
click at [20, 255] on span "Expenses" at bounding box center [26, 253] width 21 height 6
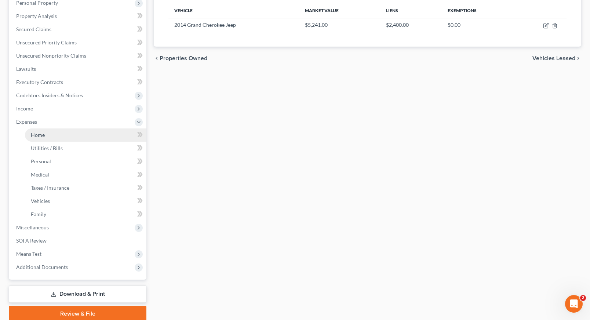
click at [44, 138] on link "Home" at bounding box center [85, 134] width 121 height 13
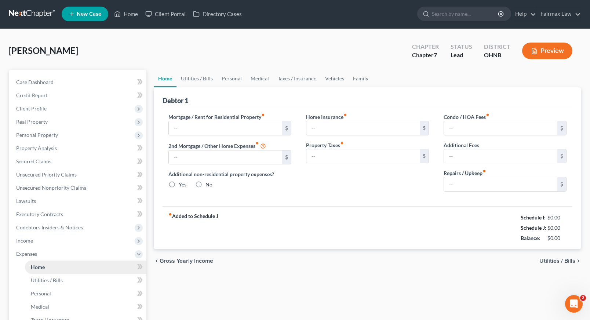
type input "1,000.00"
type input "0.00"
radio input "true"
type input "0.00"
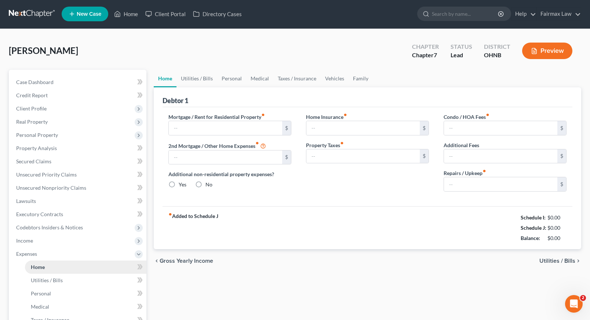
type input "0.00"
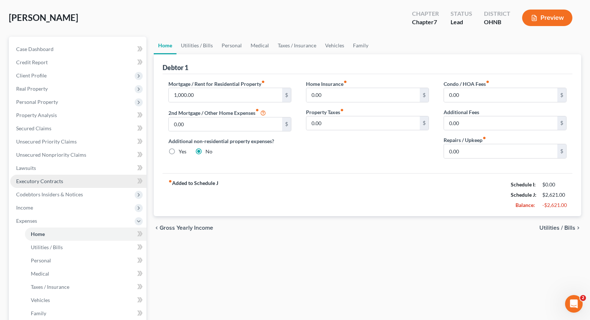
scroll to position [134, 0]
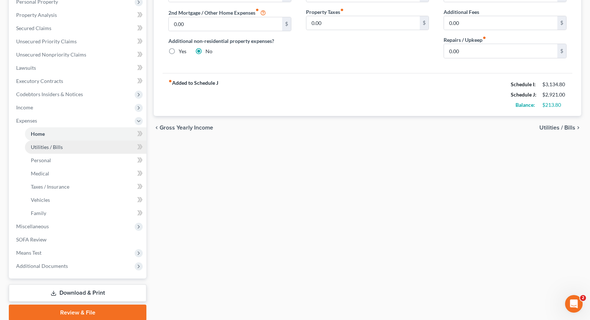
click at [54, 148] on span "Utilities / Bills" at bounding box center [47, 147] width 32 height 6
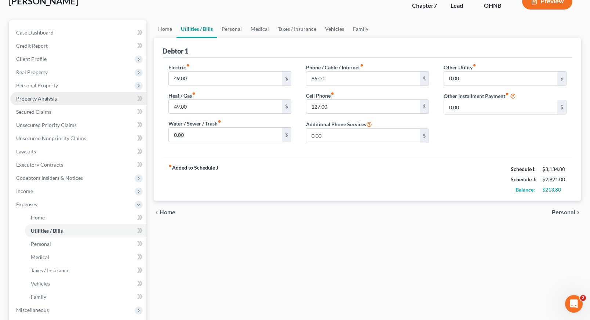
scroll to position [61, 0]
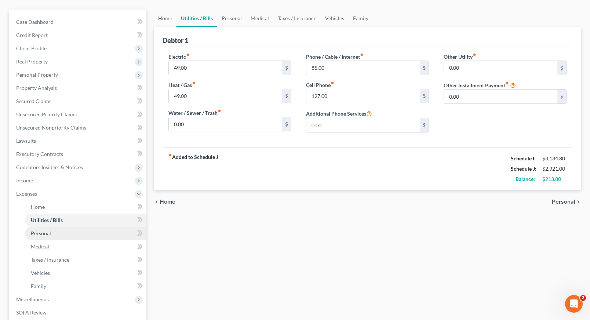
click at [40, 237] on link "Personal" at bounding box center [85, 233] width 121 height 13
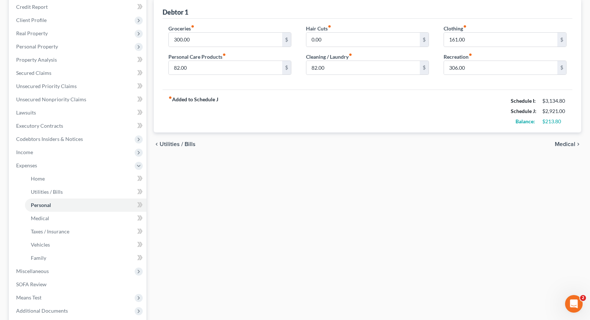
scroll to position [89, 0]
click at [51, 231] on span "Taxes / Insurance" at bounding box center [50, 231] width 39 height 6
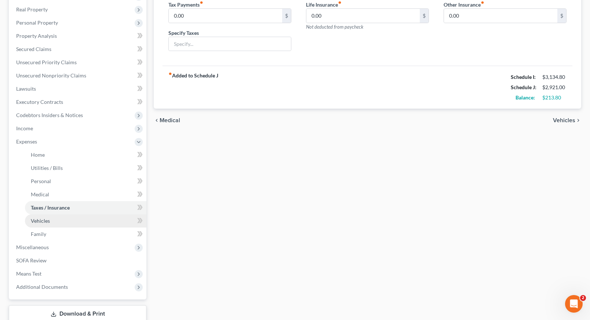
click at [47, 225] on link "Vehicles" at bounding box center [85, 220] width 121 height 13
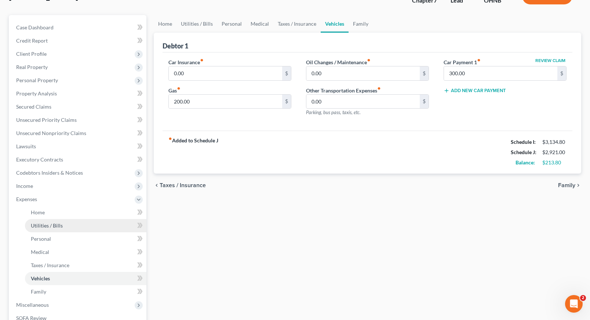
scroll to position [56, 0]
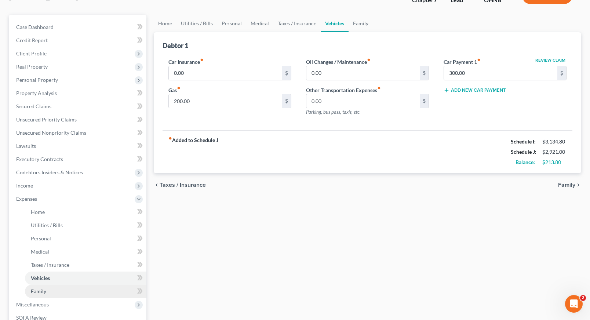
click at [37, 294] on span "Family" at bounding box center [38, 291] width 15 height 6
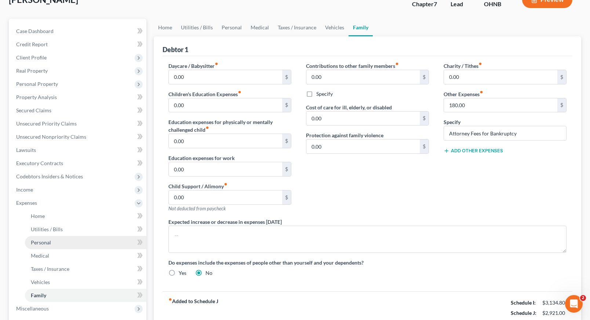
scroll to position [54, 0]
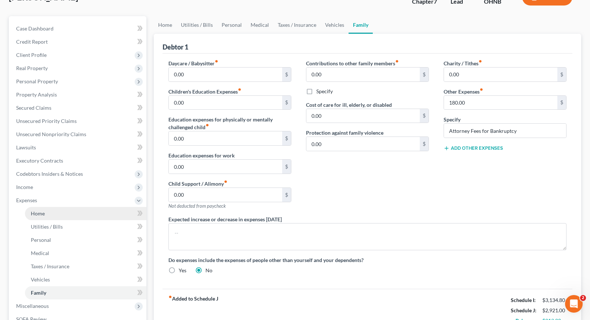
click at [45, 210] on link "Home" at bounding box center [85, 213] width 121 height 13
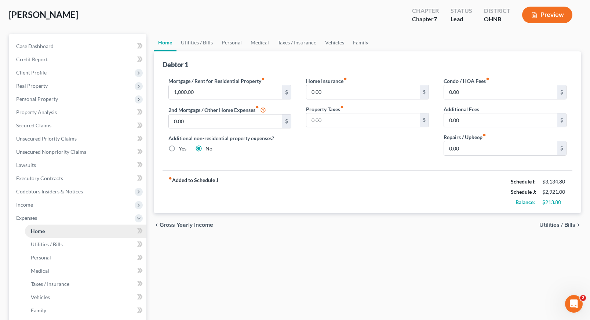
scroll to position [134, 0]
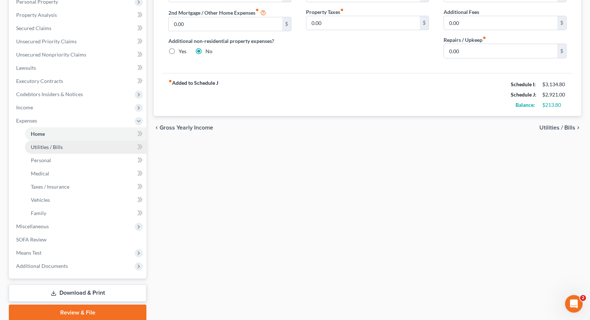
click at [72, 151] on link "Utilities / Bills" at bounding box center [85, 146] width 121 height 13
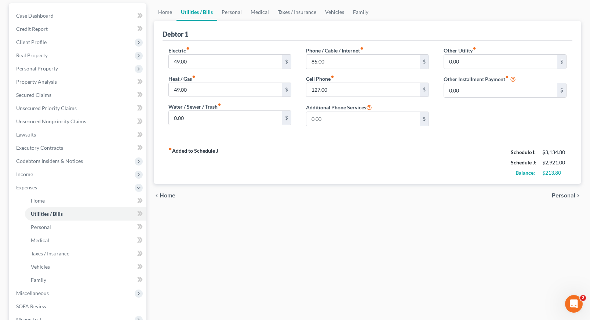
scroll to position [85, 0]
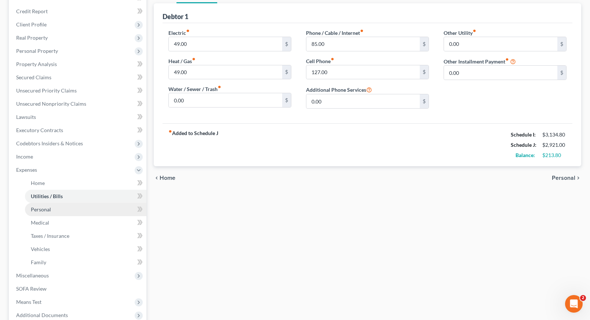
click at [62, 210] on link "Personal" at bounding box center [85, 209] width 121 height 13
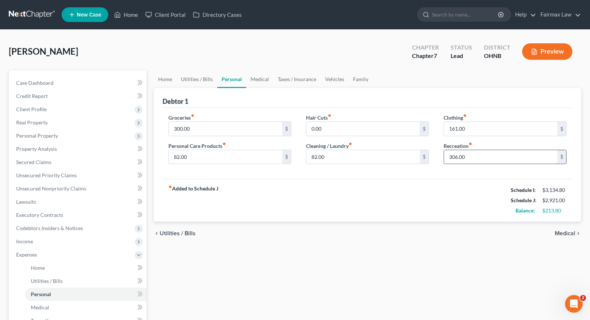
click at [457, 157] on input "306.00" at bounding box center [500, 157] width 113 height 14
type input "350.00"
click at [425, 209] on div "fiber_manual_record Added to Schedule J Schedule I: $3,134.80 Schedule J: $2,96…" at bounding box center [367, 200] width 410 height 43
click at [455, 128] on input "161.00" at bounding box center [500, 129] width 113 height 14
type input "175.00"
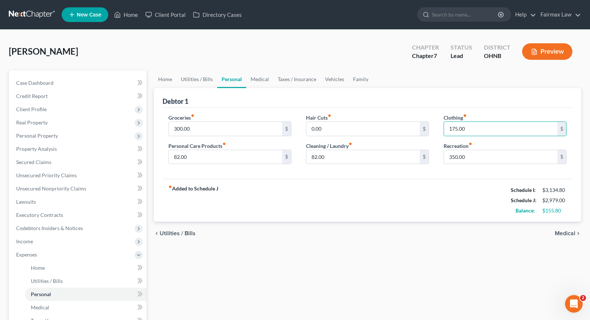
click at [440, 217] on div "fiber_manual_record Added to Schedule J Schedule I: $3,134.80 Schedule J: $2,97…" at bounding box center [367, 200] width 410 height 43
click at [317, 158] on input "82.00" at bounding box center [362, 157] width 113 height 14
type input "0"
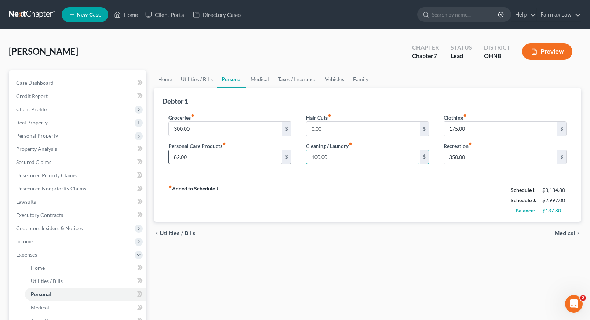
type input "100.00"
click at [187, 160] on input "82.00" at bounding box center [225, 157] width 113 height 14
type input "8"
type input "100.00"
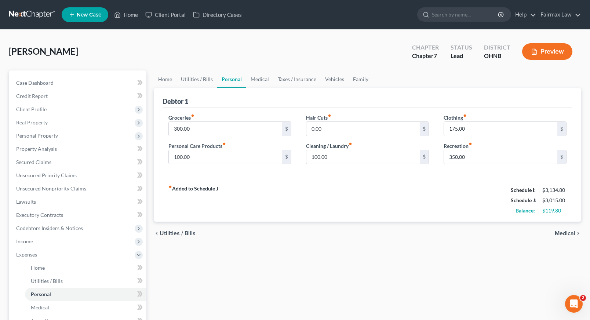
click at [252, 215] on div "fiber_manual_record Added to Schedule J Schedule I: $3,134.80 Schedule J: $3,01…" at bounding box center [367, 200] width 410 height 43
click at [342, 261] on div "Home Utilities / Bills Personal Medical Taxes / Insurance Vehicles Family Debto…" at bounding box center [367, 262] width 435 height 384
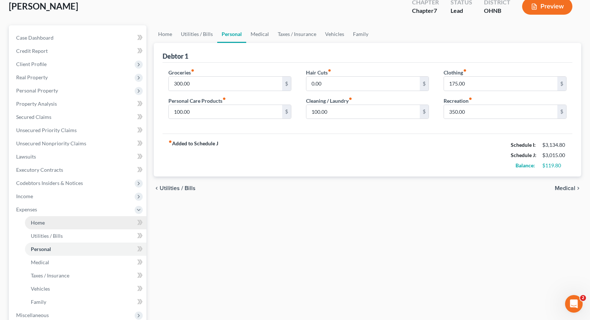
scroll to position [46, 0]
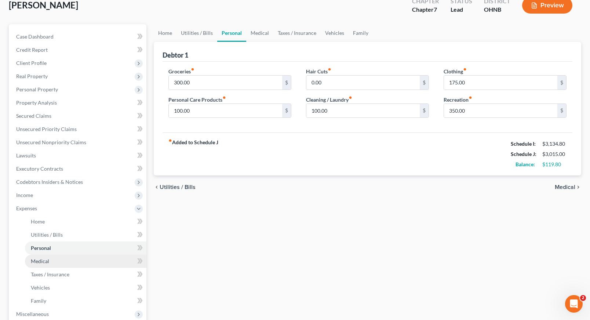
click at [77, 261] on link "Medical" at bounding box center [85, 261] width 121 height 13
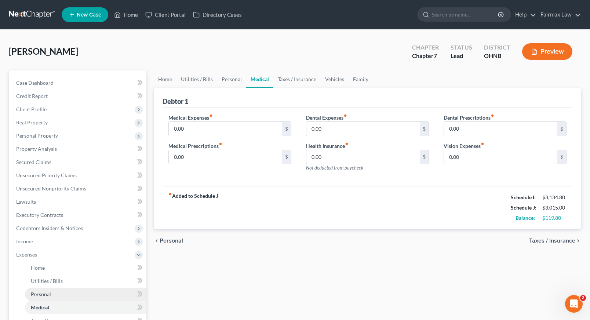
click at [78, 297] on link "Personal" at bounding box center [85, 294] width 121 height 13
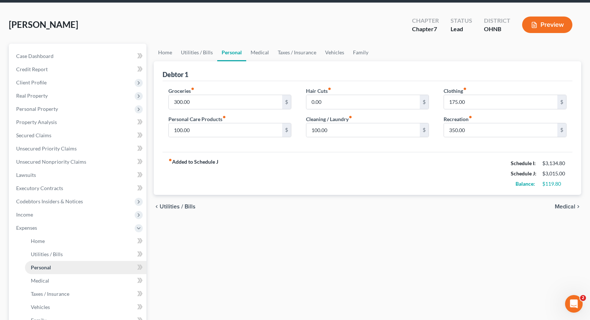
scroll to position [28, 0]
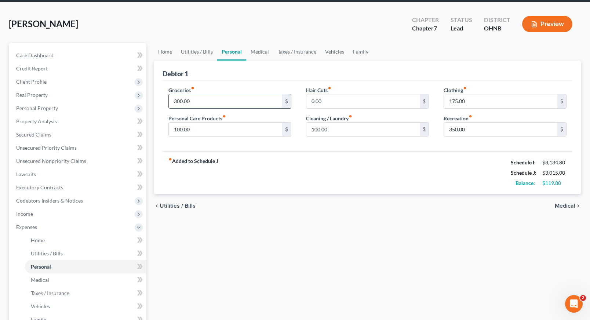
click at [180, 102] on input "300.00" at bounding box center [225, 101] width 113 height 14
type input "370.00"
click at [224, 235] on div "Home Utilities / Bills Personal Medical Taxes / Insurance Vehicles Family Debto…" at bounding box center [367, 235] width 435 height 384
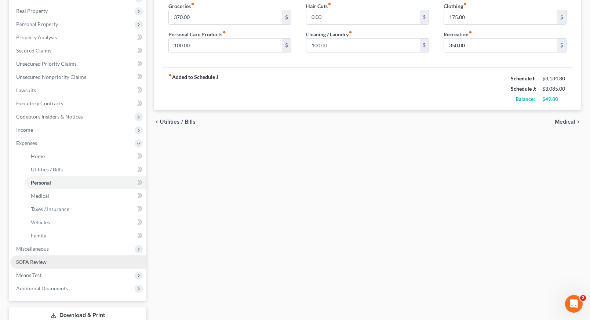
scroll to position [86, 0]
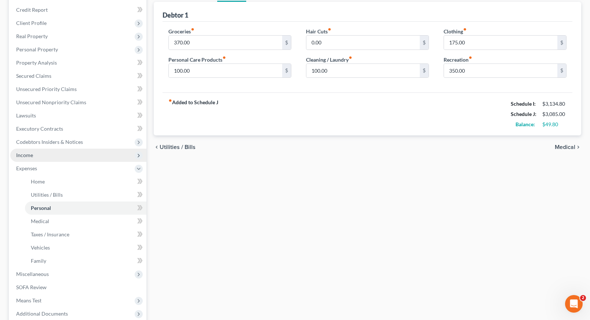
click at [55, 153] on span "Income" at bounding box center [78, 155] width 136 height 13
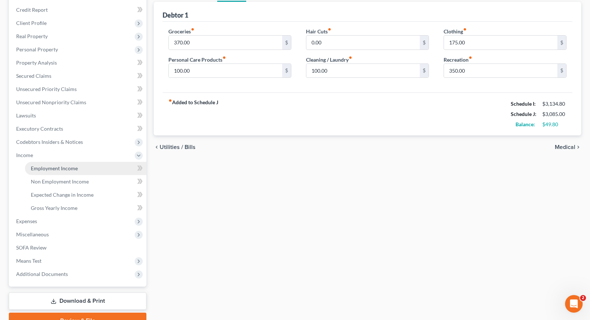
click at [87, 172] on link "Employment Income" at bounding box center [85, 168] width 121 height 13
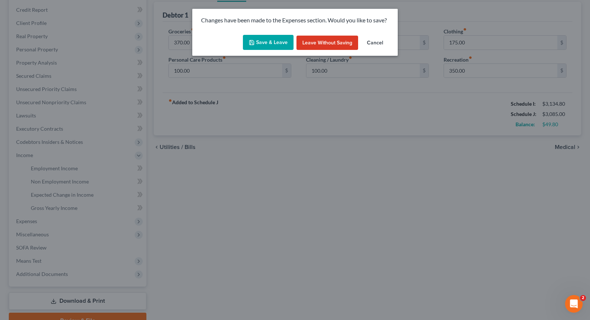
click at [260, 47] on button "Save & Leave" at bounding box center [268, 42] width 51 height 15
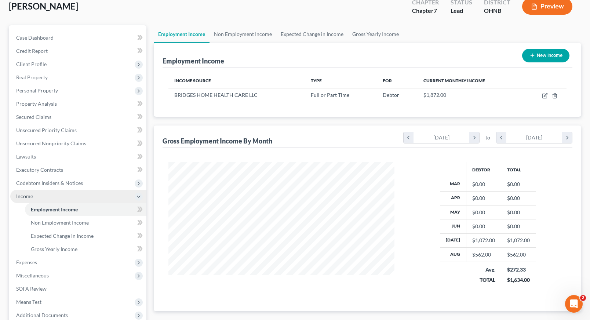
scroll to position [46, 0]
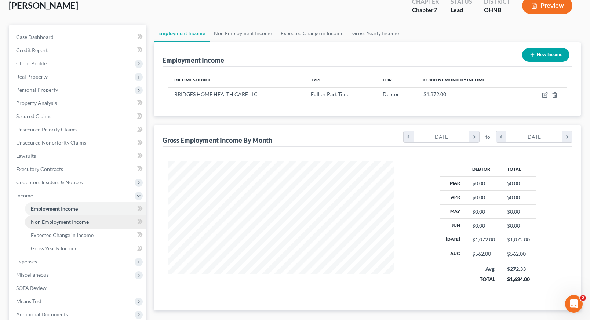
click at [92, 219] on link "Non Employment Income" at bounding box center [85, 221] width 121 height 13
